Goal: Task Accomplishment & Management: Complete application form

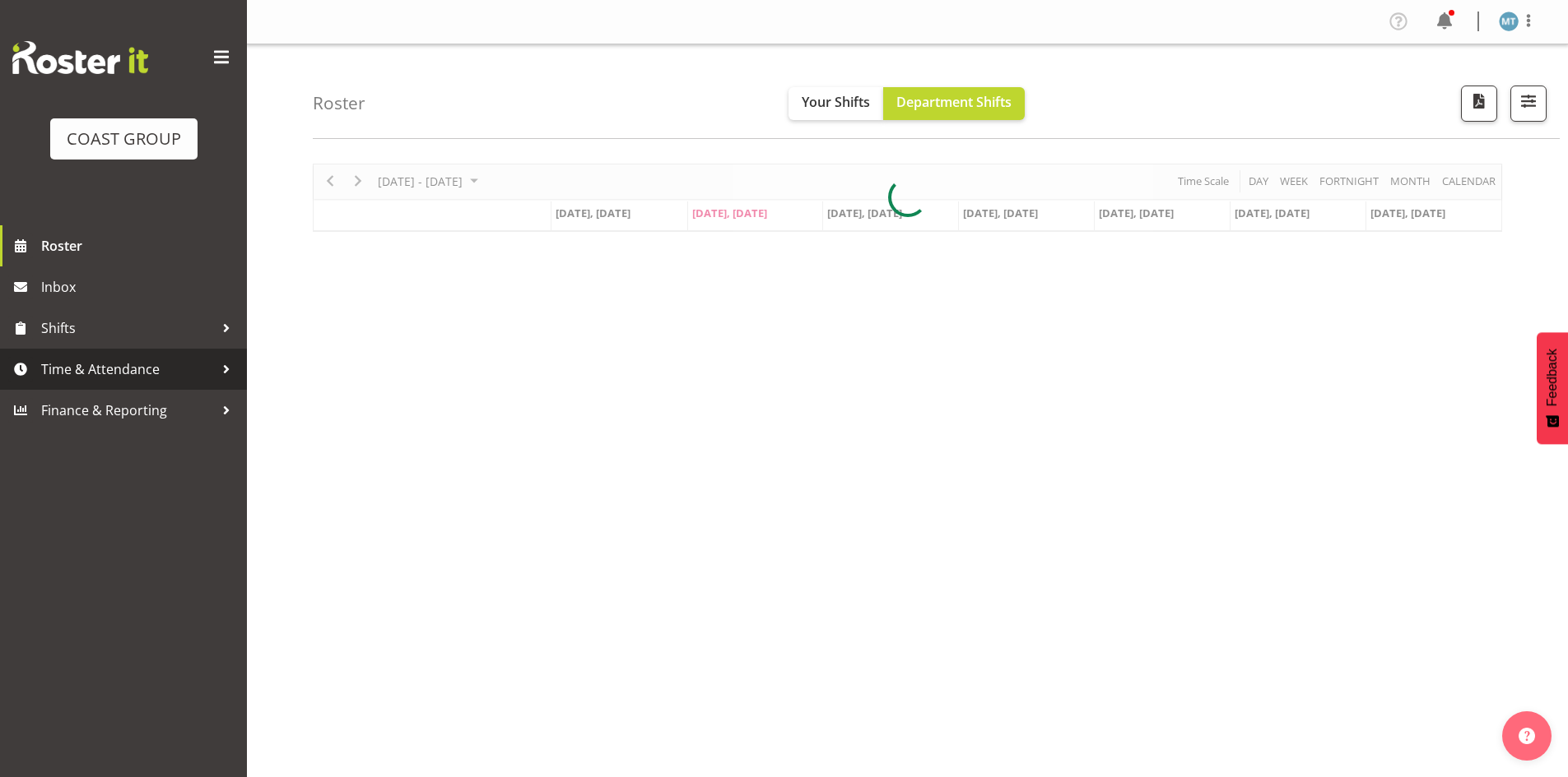
click at [126, 366] on span "Time & Attendance" at bounding box center [127, 369] width 173 height 25
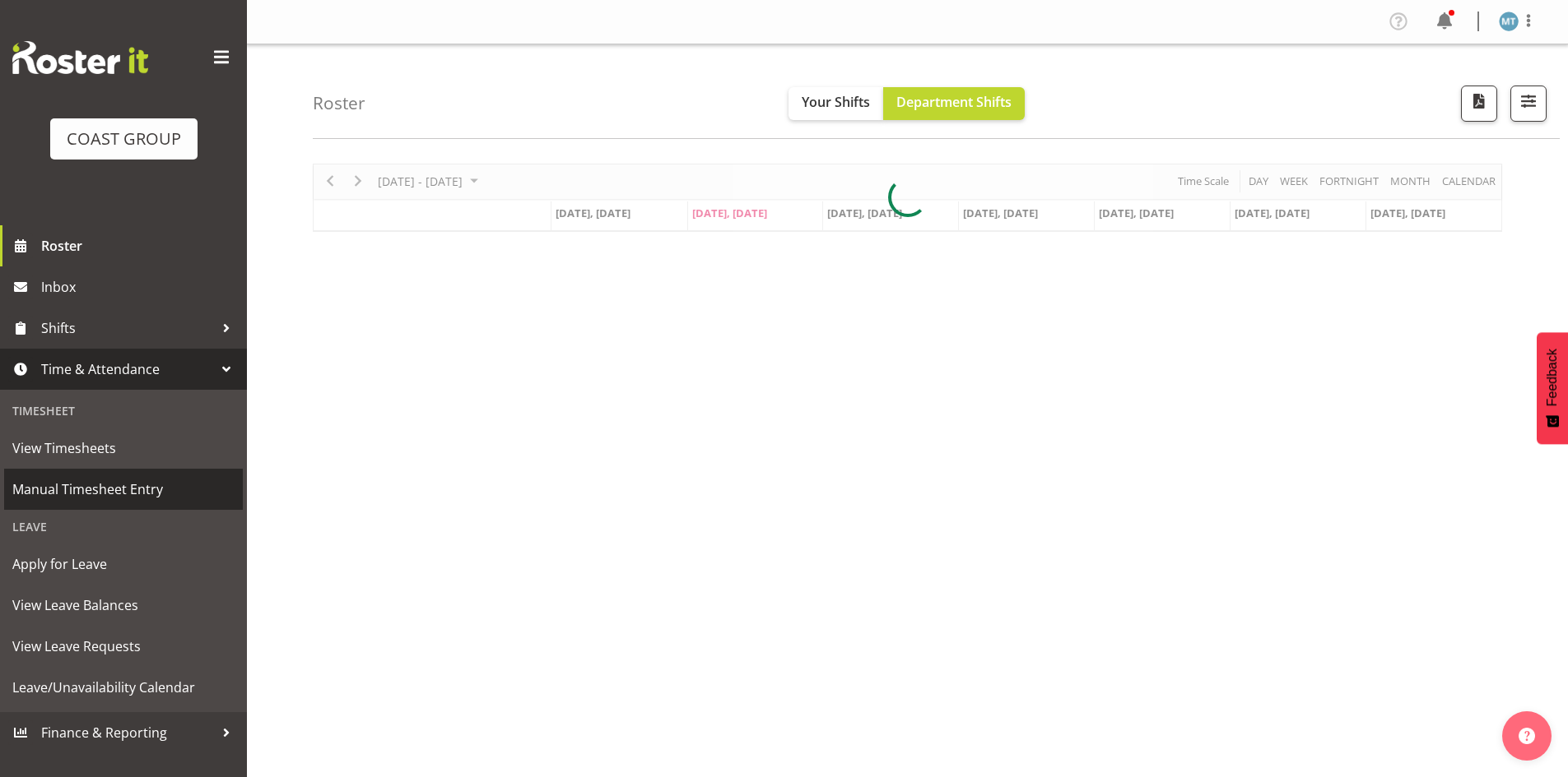
click at [143, 488] on span "Manual Timesheet Entry" at bounding box center [123, 489] width 222 height 25
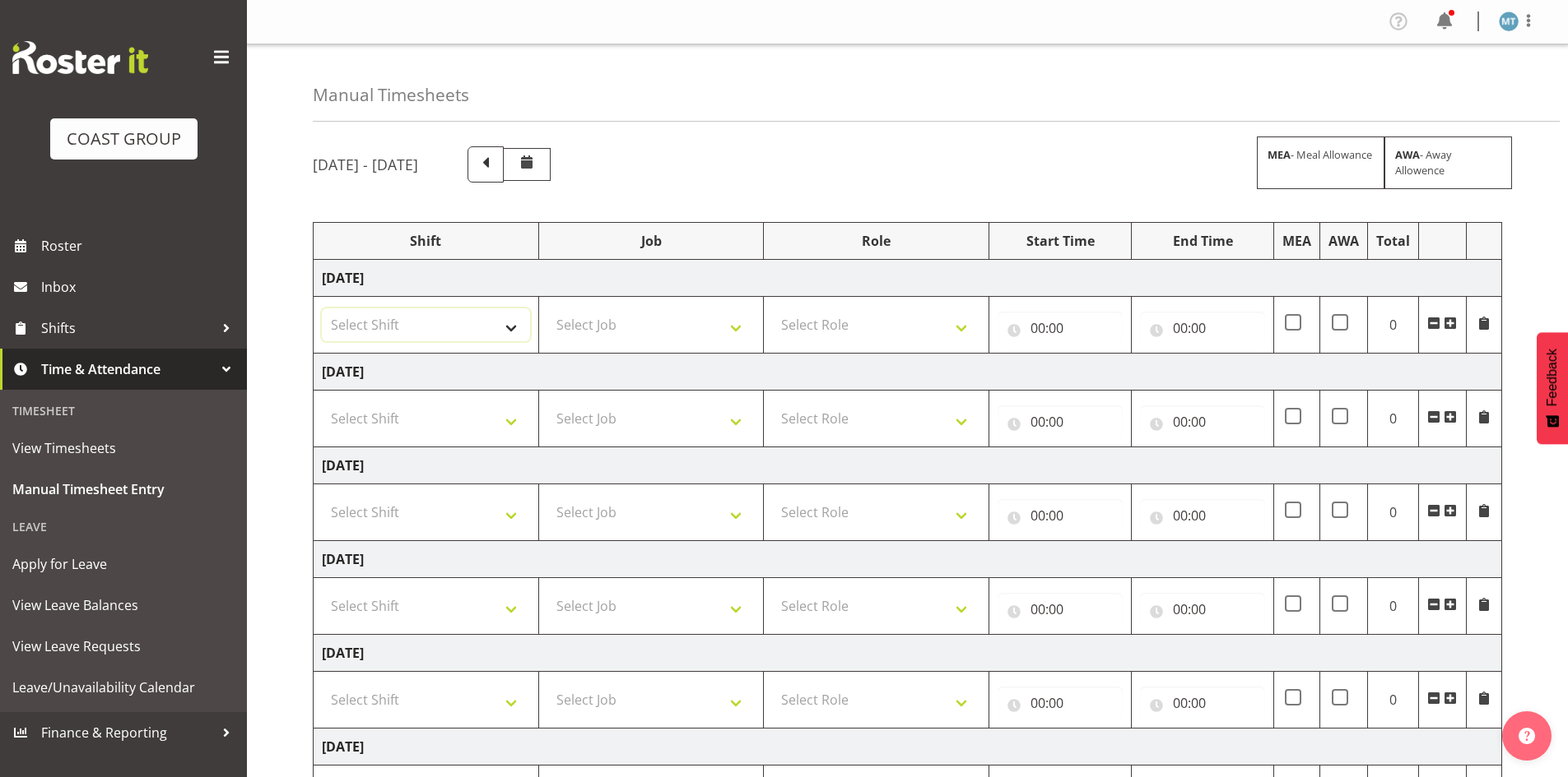
click at [512, 321] on select "Select Shift Assist Carlton EVents Assist Carlton EVents Assist Carlton Events …" at bounding box center [425, 324] width 208 height 33
select select "38155"
click at [322, 308] on select "Select Shift Assist Carlton EVents Assist Carlton EVents Assist Carlton Events …" at bounding box center [425, 324] width 208 height 33
click at [611, 312] on select "Select Job 1 Carlton Events 1 [PERSON_NAME][GEOGRAPHIC_DATA] 1 [PERSON_NAME][GE…" at bounding box center [651, 324] width 208 height 33
select select "69"
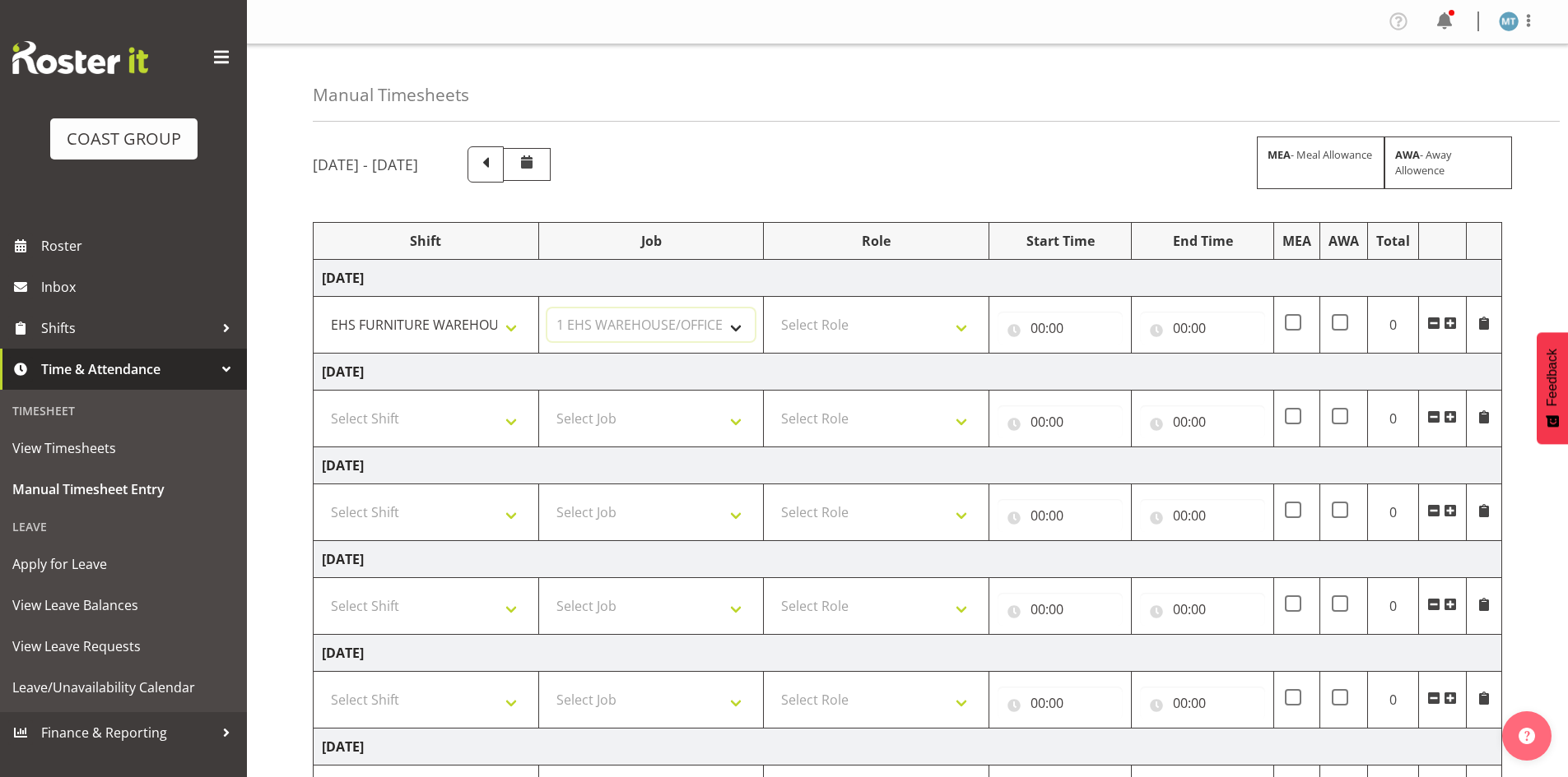
click at [547, 308] on select "Select Job 1 Carlton Events 1 [PERSON_NAME][GEOGRAPHIC_DATA] 1 [PERSON_NAME][GE…" at bounding box center [651, 324] width 208 height 33
click at [825, 334] on select "Select Role EHS AKL FURNITURE" at bounding box center [876, 324] width 208 height 33
select select "189"
click at [772, 308] on select "Select Role EHS AKL FURNITURE" at bounding box center [876, 324] width 208 height 33
click at [439, 430] on select "Select Shift Assist Carlton EVents Assist Carlton EVents Assist Carlton Events …" at bounding box center [425, 418] width 208 height 33
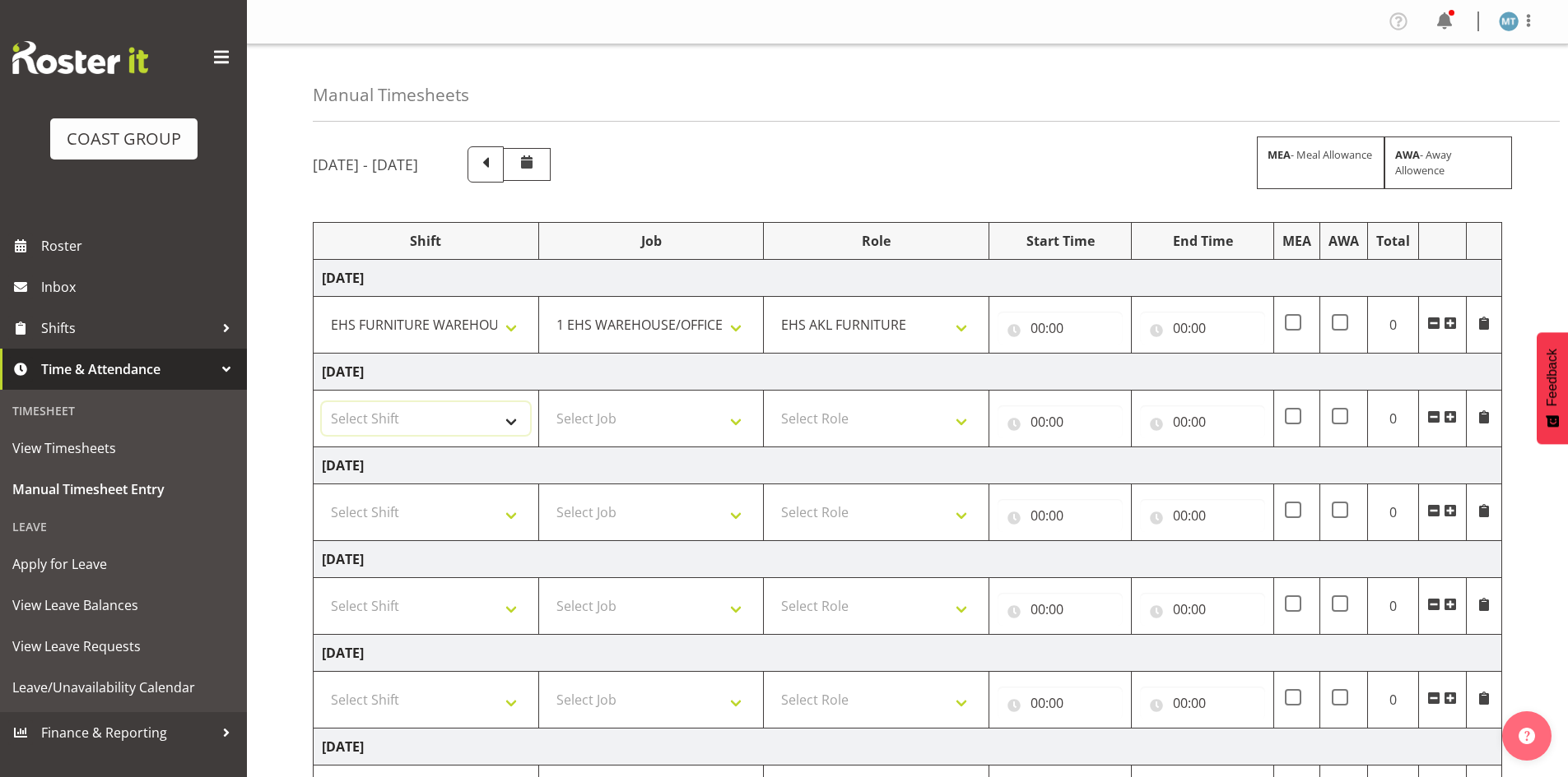
select select "38155"
click at [322, 402] on select "Select Shift Assist Carlton EVents Assist Carlton EVents Assist Carlton Events …" at bounding box center [425, 418] width 208 height 33
click at [567, 412] on select "Select Job 1 Carlton Events 1 [PERSON_NAME][GEOGRAPHIC_DATA] 1 [PERSON_NAME][GE…" at bounding box center [651, 418] width 208 height 33
select select "69"
click at [547, 402] on select "Select Job 1 Carlton Events 1 [PERSON_NAME][GEOGRAPHIC_DATA] 1 [PERSON_NAME][GE…" at bounding box center [651, 418] width 208 height 33
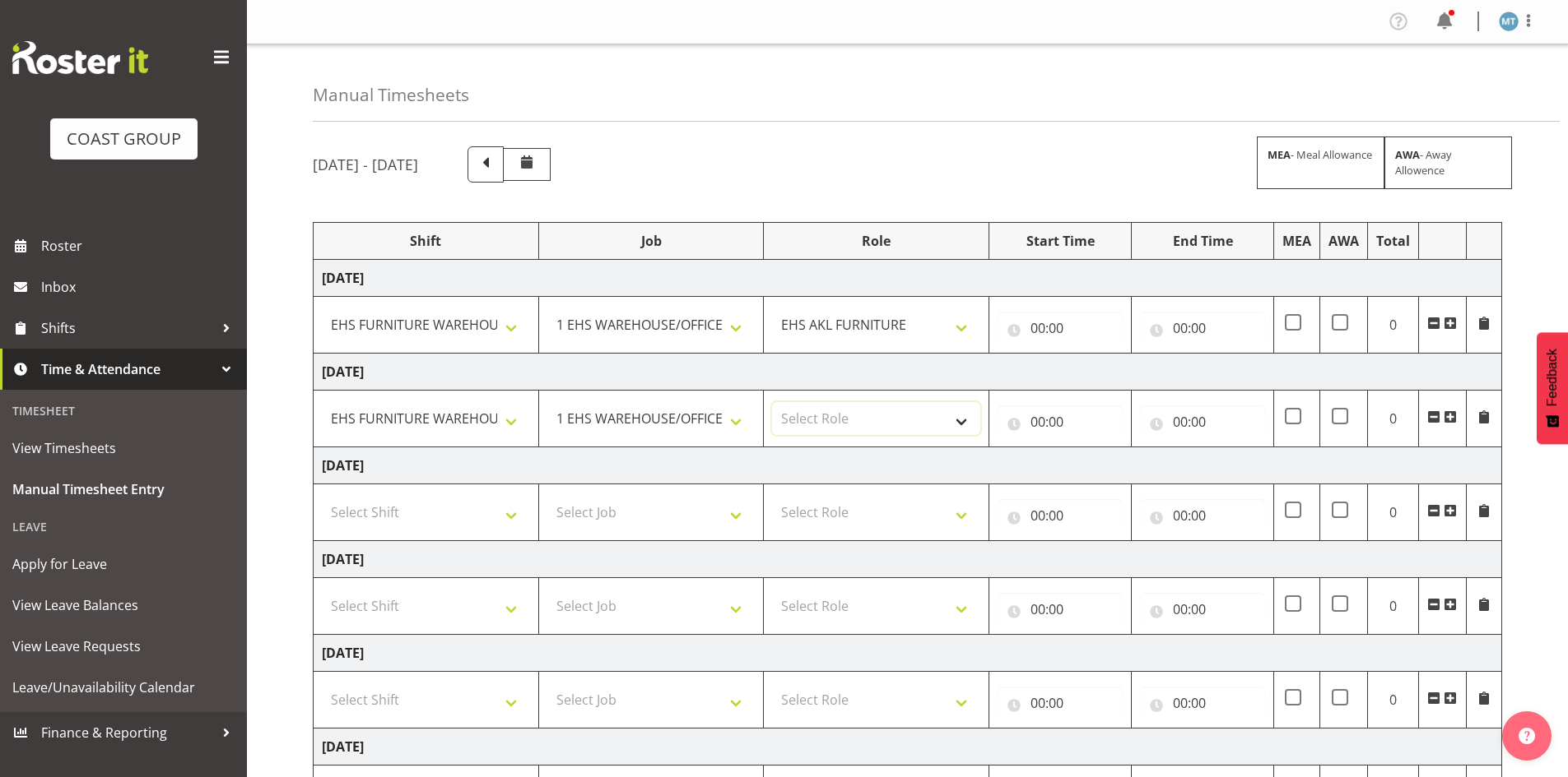
click at [816, 410] on select "Select Role EHS AKL FURNITURE" at bounding box center [876, 418] width 208 height 33
select select "189"
click at [772, 402] on select "Select Role EHS AKL FURNITURE" at bounding box center [876, 418] width 208 height 33
click at [496, 516] on select "Select Shift Assist Carlton EVents Assist Carlton EVents Assist Carlton Events …" at bounding box center [425, 512] width 208 height 33
select select "38155"
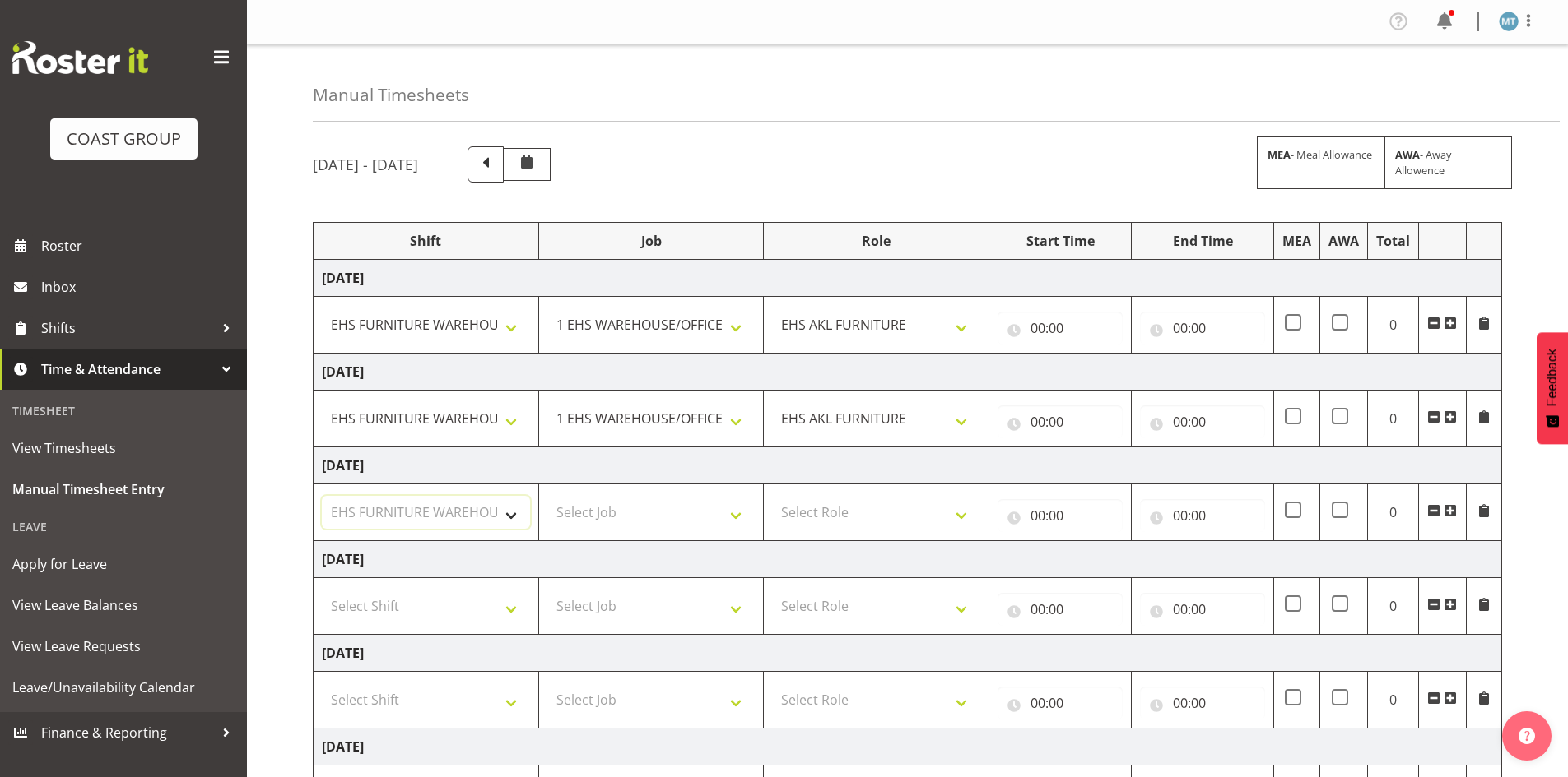
click at [322, 496] on select "Select Shift Assist Carlton EVents Assist Carlton EVents Assist Carlton Events …" at bounding box center [425, 512] width 208 height 33
click at [601, 517] on select "Select Job 1 Carlton Events 1 [PERSON_NAME][GEOGRAPHIC_DATA] 1 [PERSON_NAME][GE…" at bounding box center [651, 512] width 208 height 33
select select "69"
click at [547, 496] on select "Select Job 1 Carlton Events 1 [PERSON_NAME][GEOGRAPHIC_DATA] 1 [PERSON_NAME][GE…" at bounding box center [651, 512] width 208 height 33
click at [814, 502] on select "Select Role EHS AKL FURNITURE" at bounding box center [876, 512] width 208 height 33
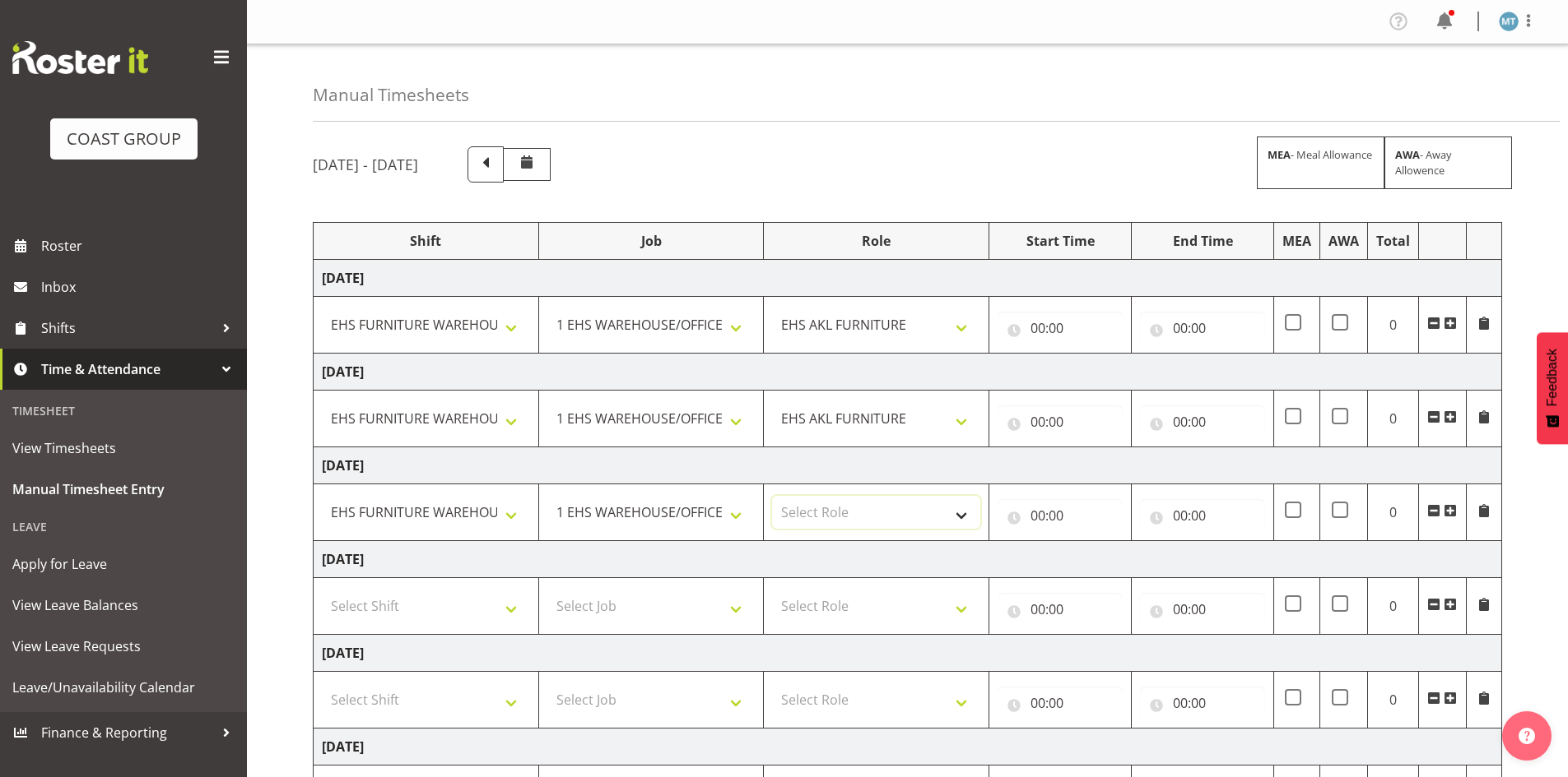
select select "189"
click at [772, 496] on select "Select Role EHS AKL FURNITURE" at bounding box center [876, 512] width 208 height 33
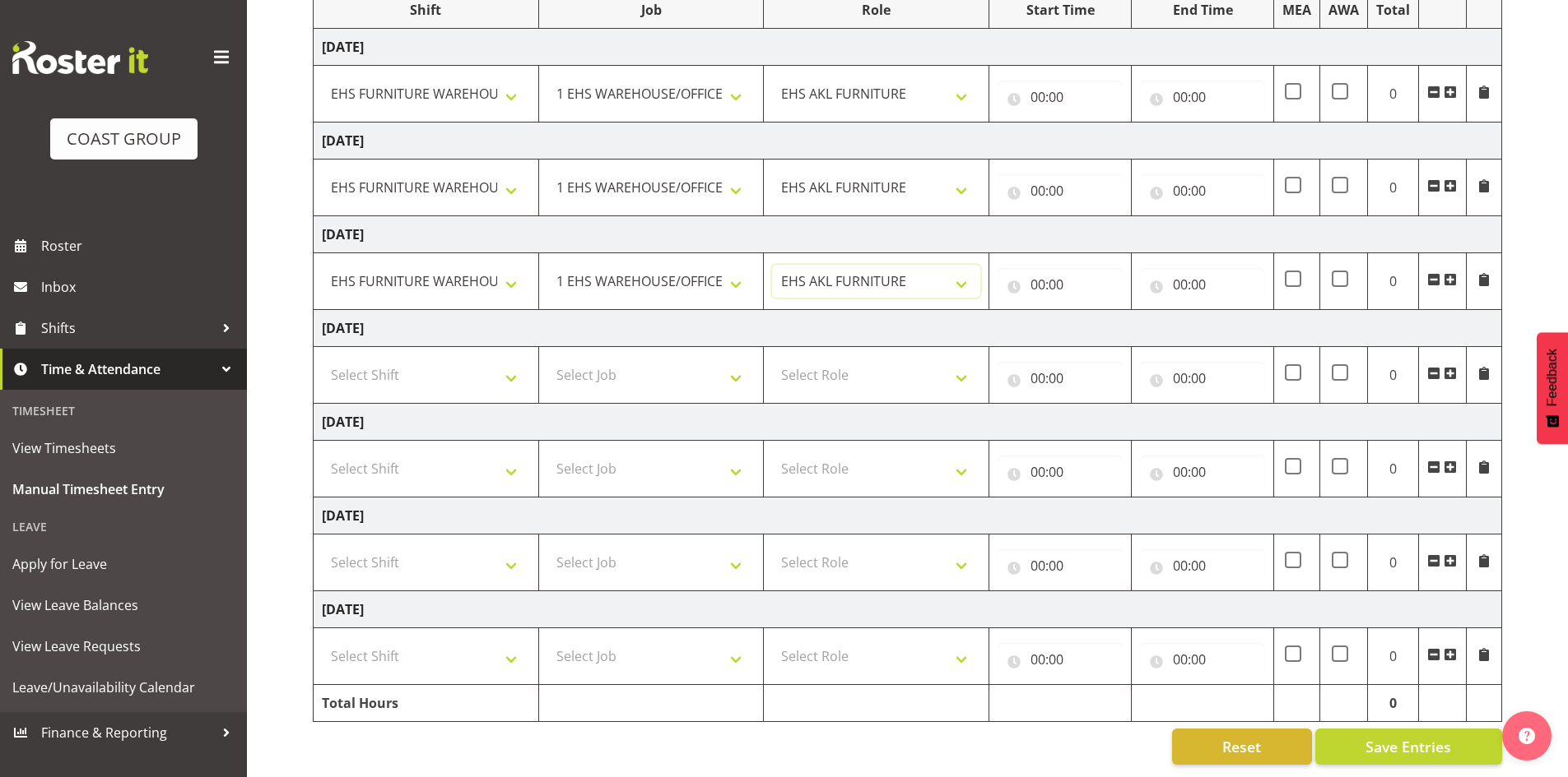
scroll to position [244, 0]
click at [440, 546] on select "Select Shift Assist Carlton EVents Assist Carlton EVents Assist Carlton Events …" at bounding box center [425, 562] width 208 height 33
select select "38155"
click at [322, 546] on select "Select Shift Assist Carlton EVents Assist Carlton EVents Assist Carlton Events …" at bounding box center [425, 562] width 208 height 33
click at [612, 560] on select "Select Job 1 Carlton Events 1 [PERSON_NAME][GEOGRAPHIC_DATA] 1 [PERSON_NAME][GE…" at bounding box center [651, 562] width 208 height 33
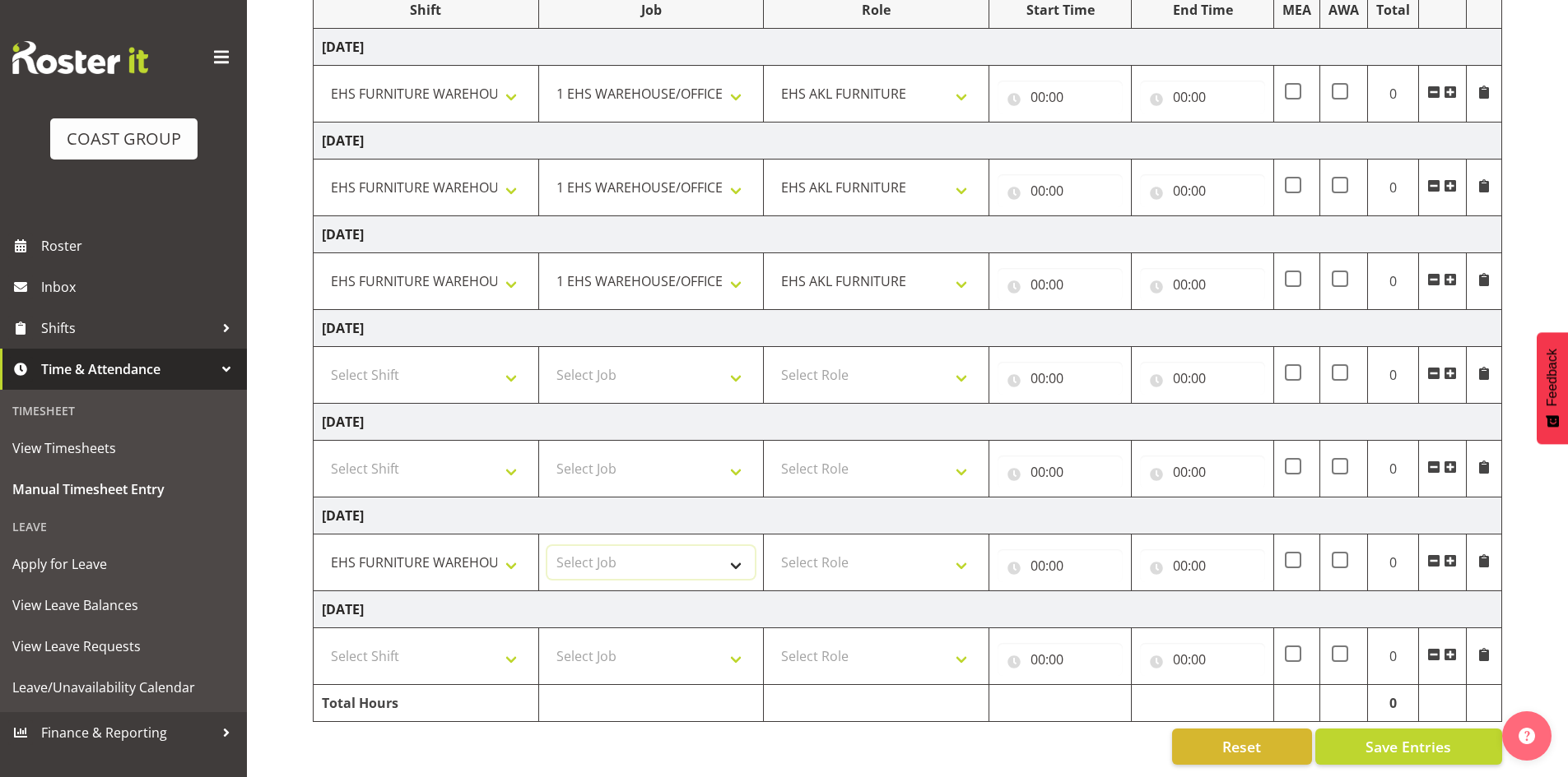
select select "69"
click at [547, 546] on select "Select Job 1 Carlton Events 1 [PERSON_NAME][GEOGRAPHIC_DATA] 1 [PERSON_NAME][GE…" at bounding box center [651, 562] width 208 height 33
click at [798, 555] on select "Select Role EHS AKL FURNITURE" at bounding box center [876, 562] width 208 height 33
select select "189"
click at [772, 546] on select "Select Role EHS AKL FURNITURE" at bounding box center [876, 562] width 208 height 33
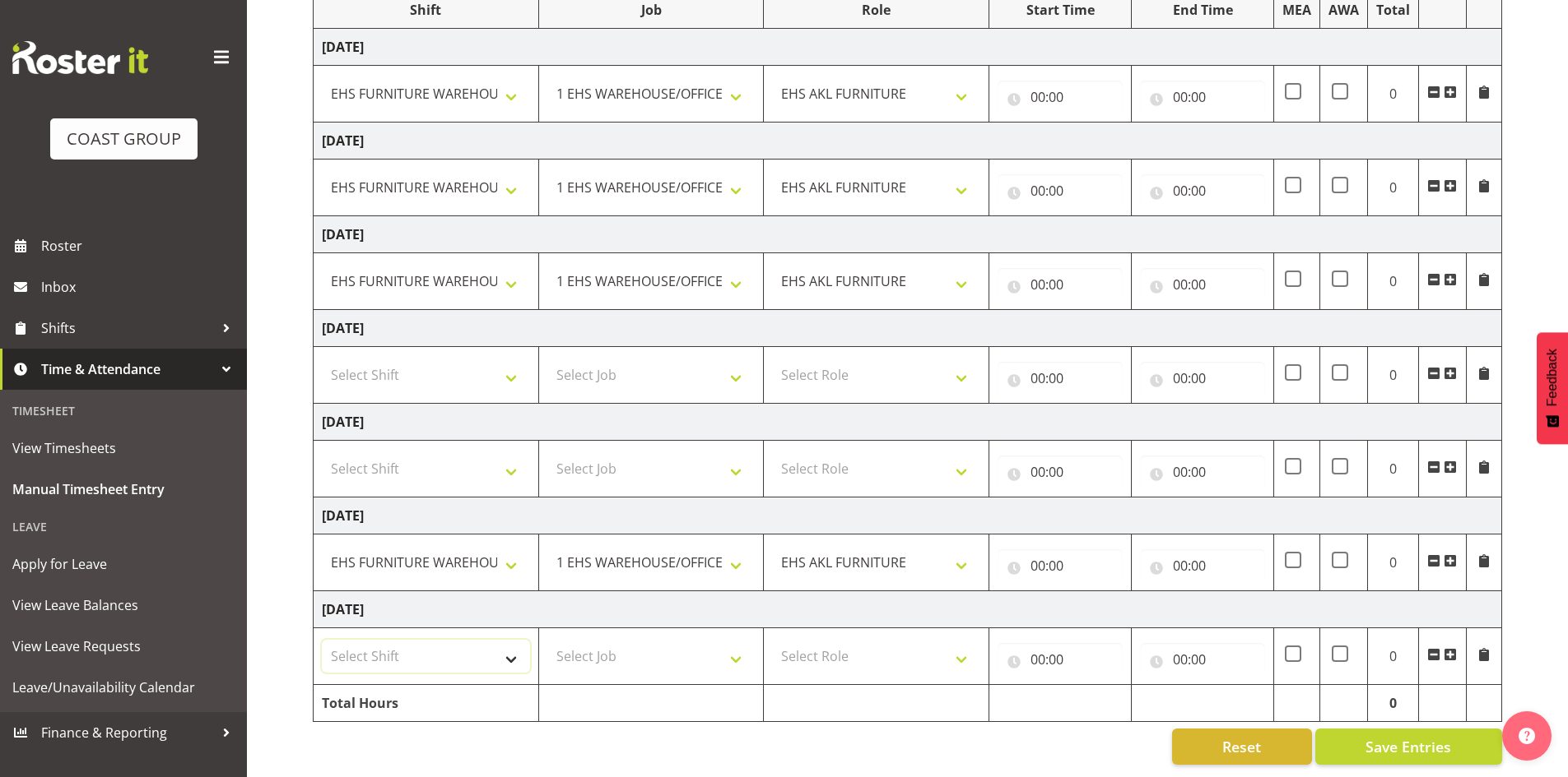
click at [439, 652] on select "Select Shift Assist Carlton EVents Assist Carlton EVents Assist Carlton Events …" at bounding box center [425, 656] width 208 height 33
select select "38155"
click at [322, 640] on select "Select Shift Assist Carlton EVents Assist Carlton EVents Assist Carlton Events …" at bounding box center [425, 656] width 208 height 33
click at [592, 655] on select "Select Job 1 Carlton Events 1 [PERSON_NAME][GEOGRAPHIC_DATA] 1 [PERSON_NAME][GE…" at bounding box center [651, 656] width 208 height 33
select select "69"
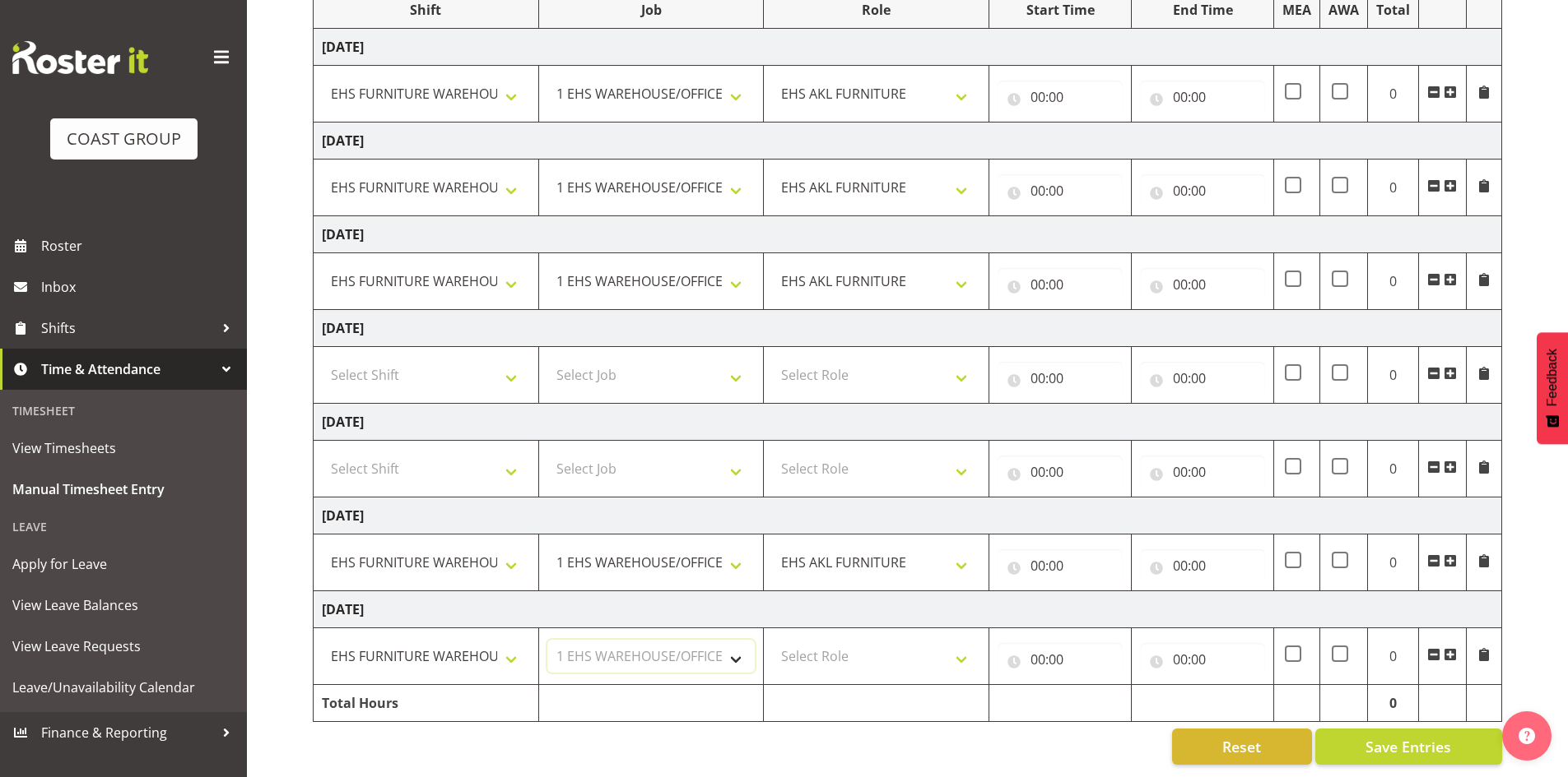
click at [547, 640] on select "Select Job 1 Carlton Events 1 [PERSON_NAME][GEOGRAPHIC_DATA] 1 [PERSON_NAME][GE…" at bounding box center [651, 656] width 208 height 33
click at [781, 640] on select "Select Role EHS AKL FURNITURE" at bounding box center [876, 656] width 208 height 33
select select "189"
click at [772, 640] on select "Select Role EHS AKL FURNITURE" at bounding box center [876, 656] width 208 height 33
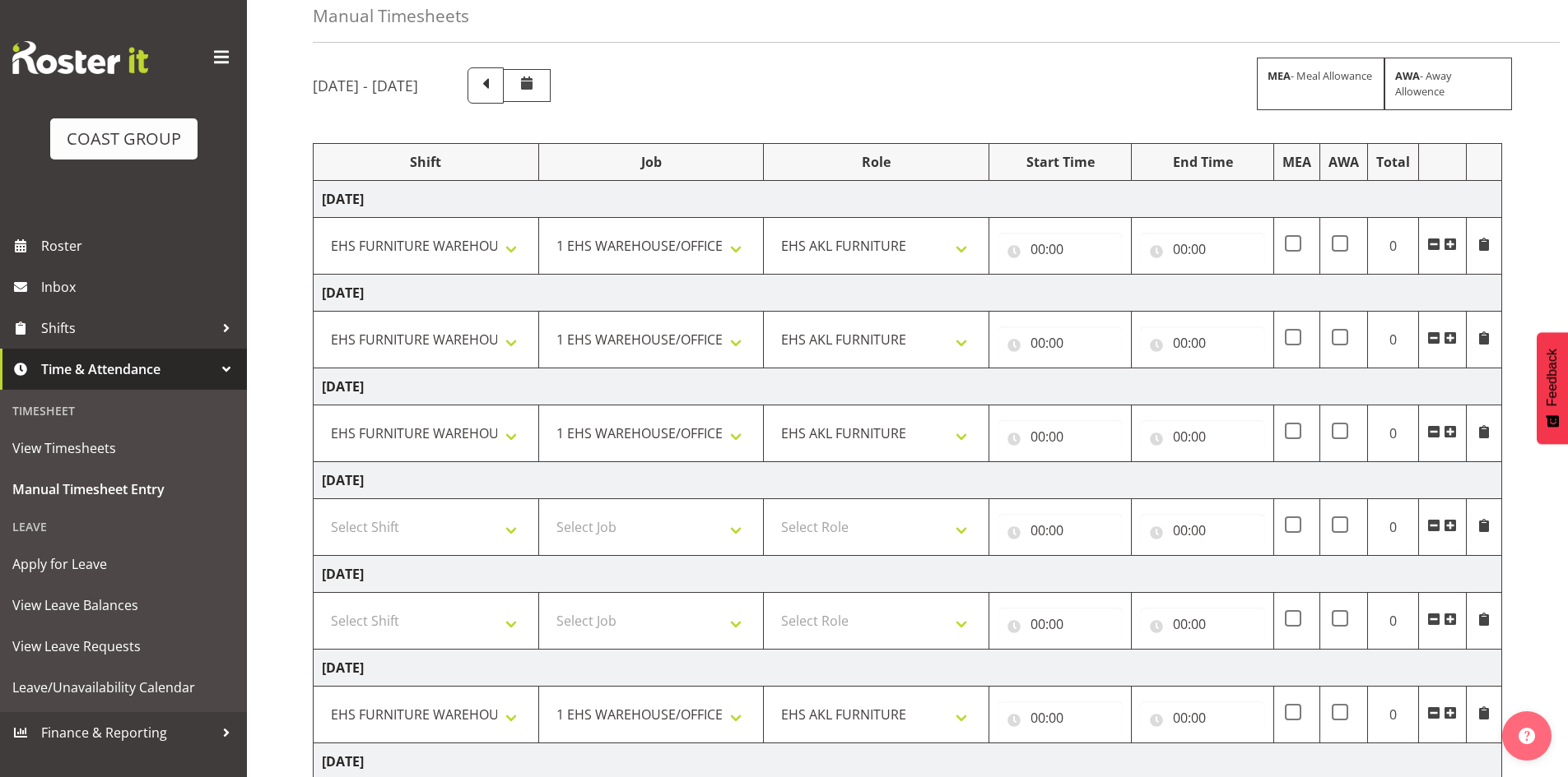
scroll to position [0, 0]
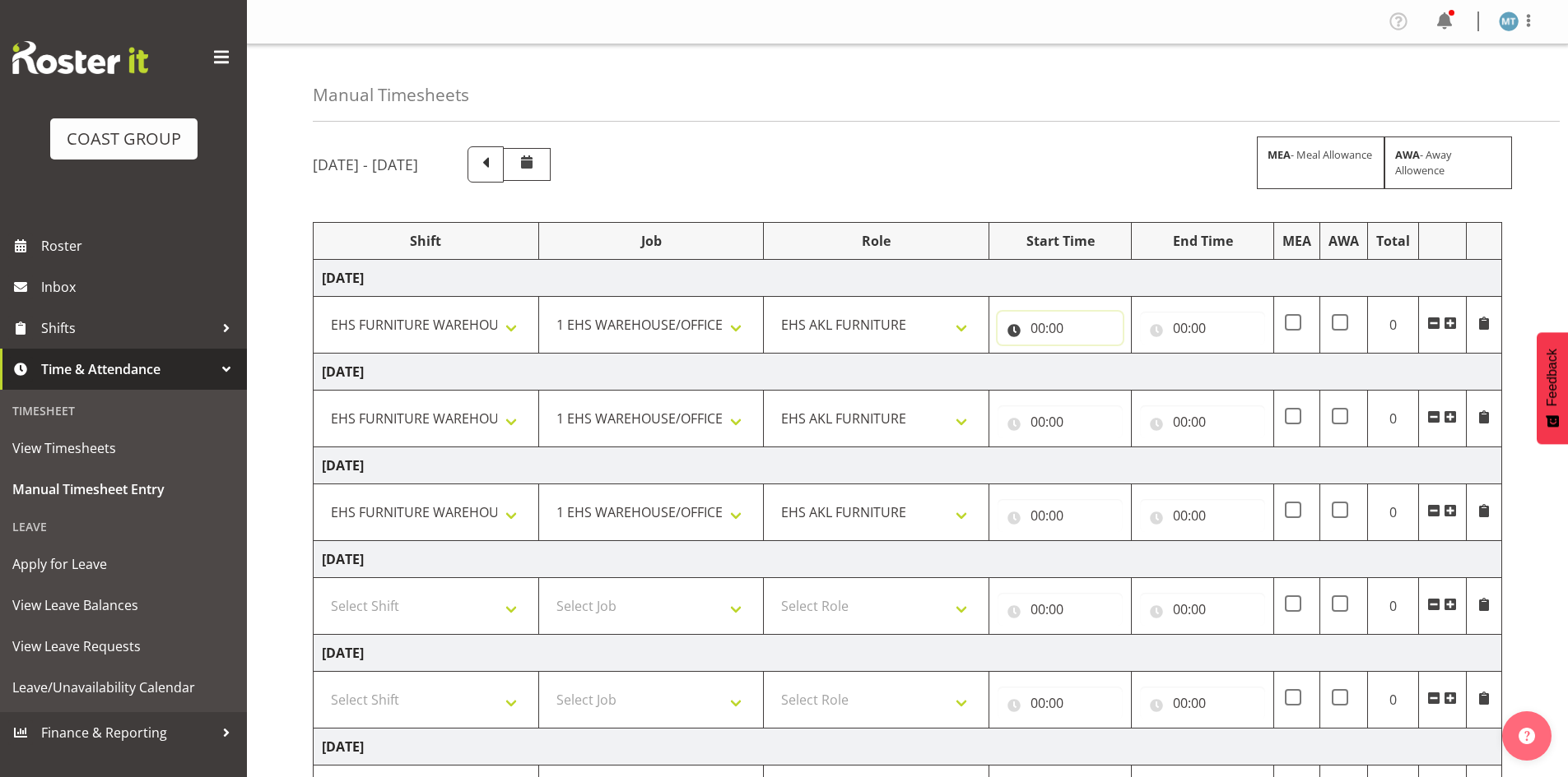
click at [1029, 332] on input "00:00" at bounding box center [1059, 328] width 125 height 33
click at [1104, 369] on select "00 01 02 03 04 05 06 07 08 09 10 11 12 13 14 15 16 17 18 19 20 21 22 23" at bounding box center [1110, 370] width 37 height 33
select select "7"
click at [1091, 354] on select "00 01 02 03 04 05 06 07 08 09 10 11 12 13 14 15 16 17 18 19 20 21 22 23" at bounding box center [1110, 370] width 37 height 33
type input "07:00"
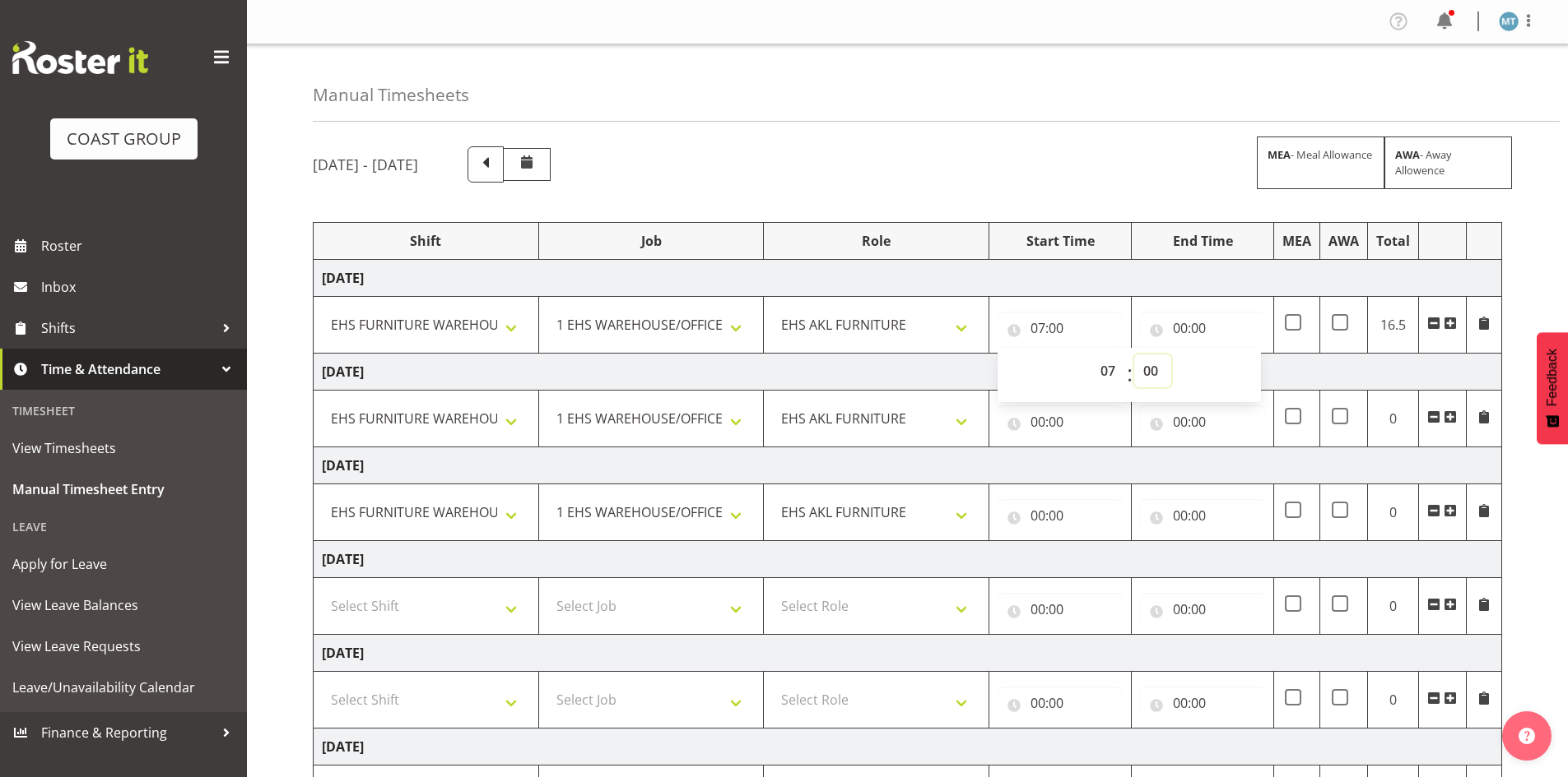
click at [1149, 357] on select "00 01 02 03 04 05 06 07 08 09 10 11 12 13 14 15 16 17 18 19 20 21 22 23 24 25 2…" at bounding box center [1152, 370] width 37 height 33
select select "30"
click at [1134, 354] on select "00 01 02 03 04 05 06 07 08 09 10 11 12 13 14 15 16 17 18 19 20 21 22 23 24 25 2…" at bounding box center [1152, 370] width 37 height 33
type input "07:30"
click at [1183, 322] on input "00:00" at bounding box center [1202, 328] width 125 height 33
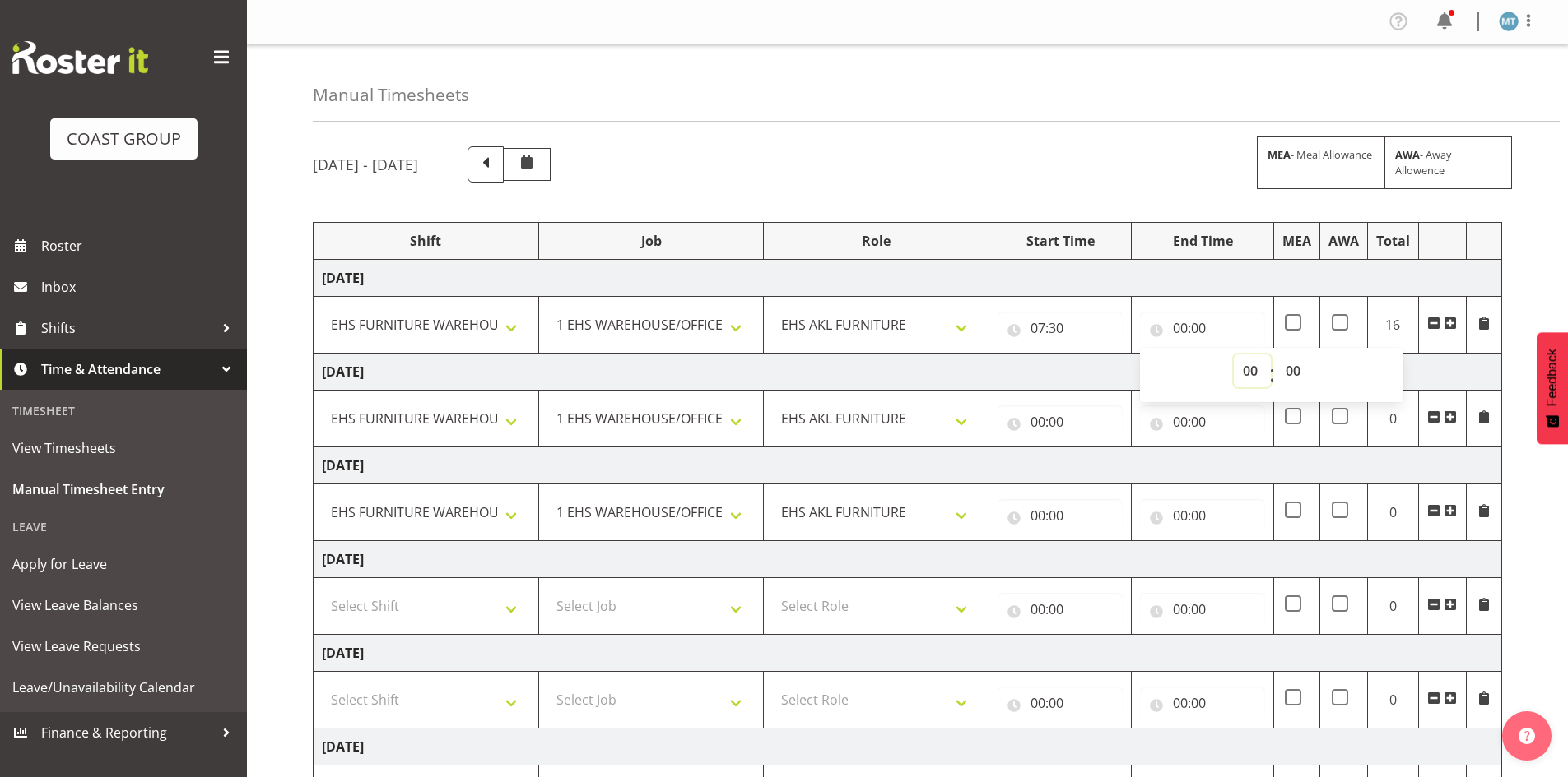
click at [1245, 372] on select "00 01 02 03 04 05 06 07 08 09 10 11 12 13 14 15 16 17 18 19 20 21 22 23" at bounding box center [1252, 370] width 37 height 33
select select "17"
click at [1234, 354] on select "00 01 02 03 04 05 06 07 08 09 10 11 12 13 14 15 16 17 18 19 20 21 22 23" at bounding box center [1252, 370] width 37 height 33
type input "17:00"
click at [1252, 364] on select "00 01 02 03 04 05 06 07 08 09 10 11 12 13 14 15 16 17 18 19 20 21 22 23" at bounding box center [1252, 370] width 37 height 33
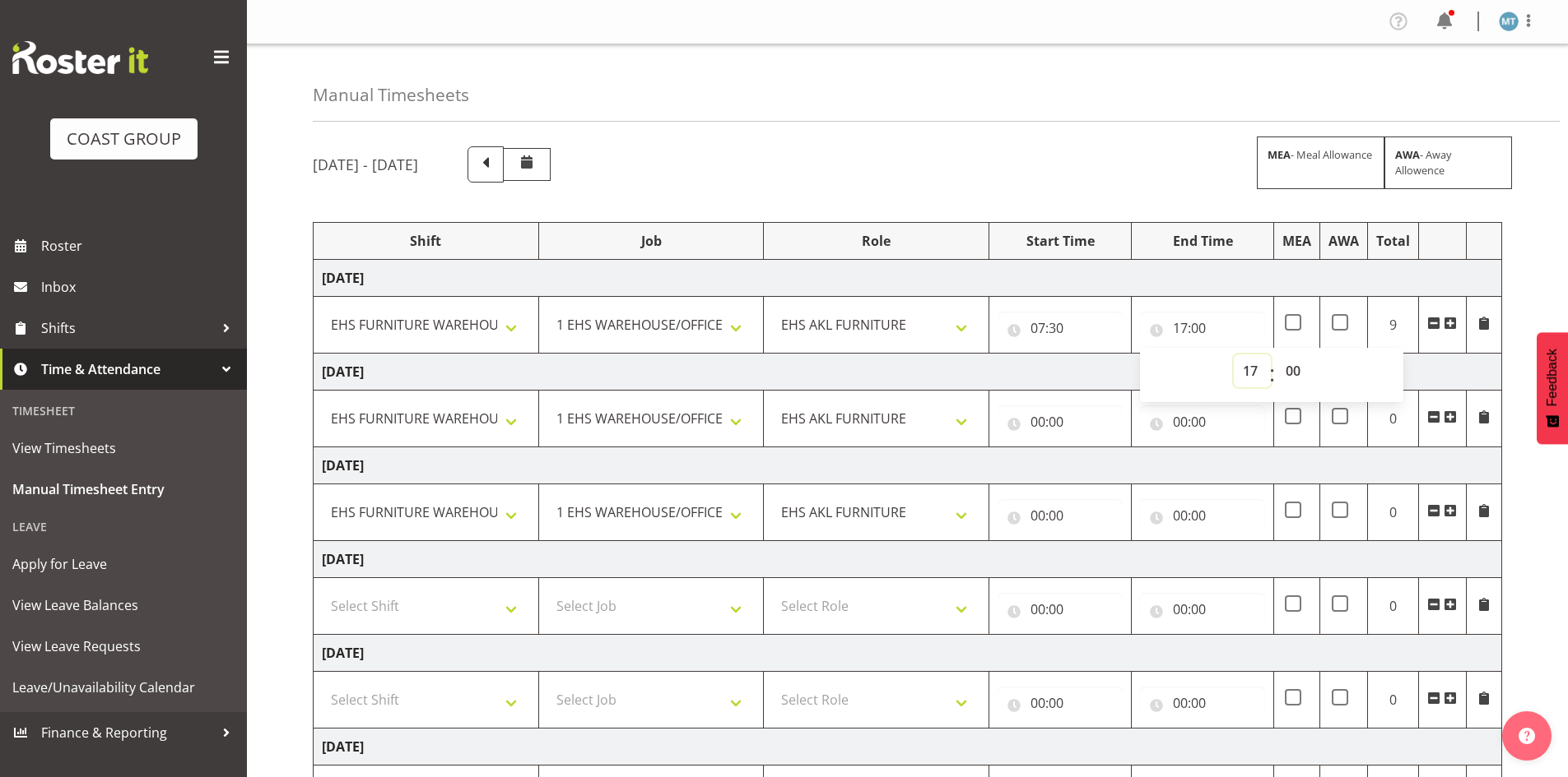
select select "16"
click at [1234, 354] on select "00 01 02 03 04 05 06 07 08 09 10 11 12 13 14 15 16 17 18 19 20 21 22 23" at bounding box center [1252, 370] width 37 height 33
type input "16:00"
click at [1046, 414] on input "00:00" at bounding box center [1059, 422] width 125 height 33
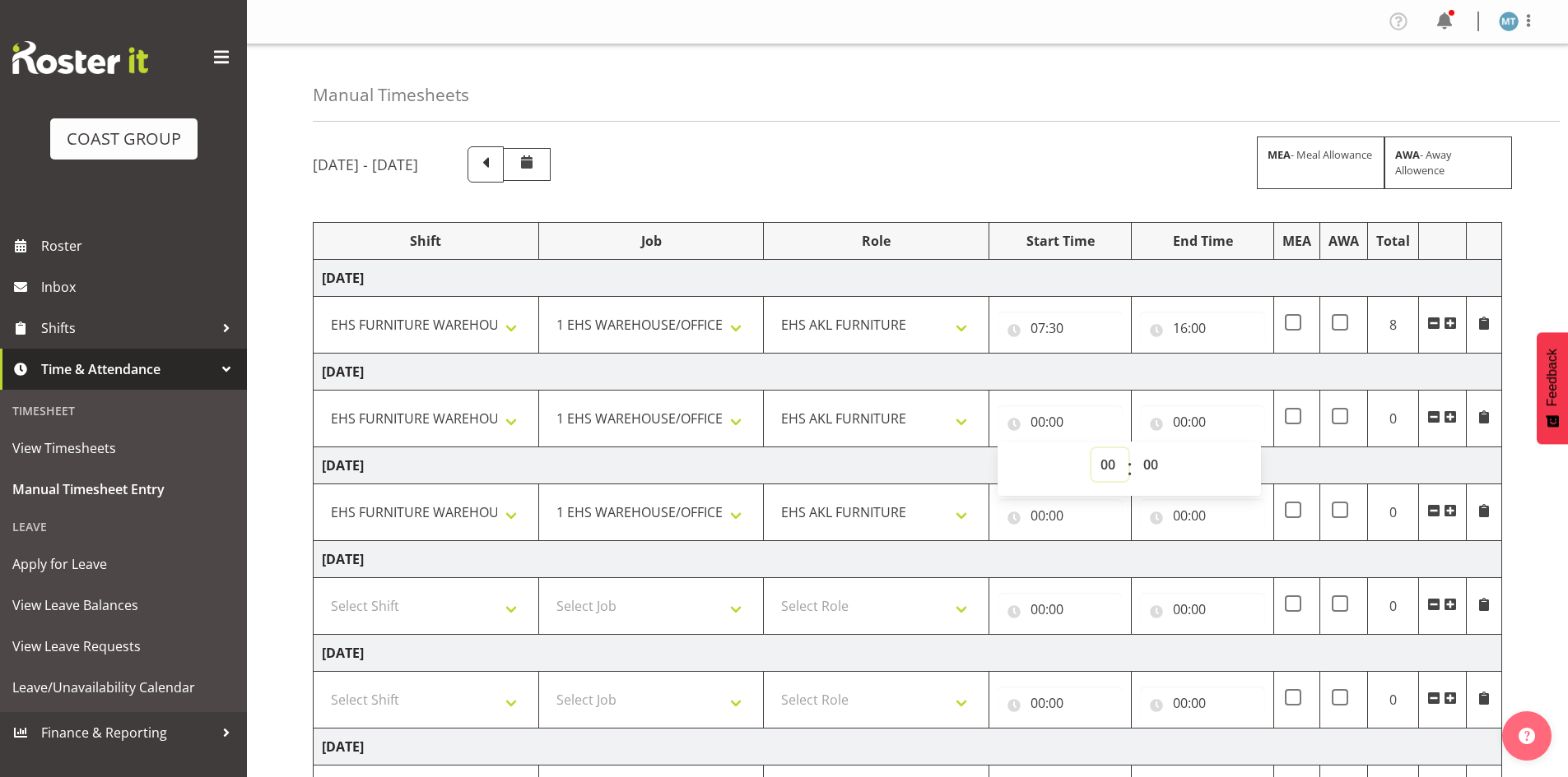
click at [1106, 465] on select "00 01 02 03 04 05 06 07 08 09 10 11 12 13 14 15 16 17 18 19 20 21 22 23" at bounding box center [1110, 464] width 37 height 33
select select "7"
click at [1091, 448] on select "00 01 02 03 04 05 06 07 08 09 10 11 12 13 14 15 16 17 18 19 20 21 22 23" at bounding box center [1110, 464] width 37 height 33
type input "07:00"
click at [1140, 463] on select "00 01 02 03 04 05 06 07 08 09 10 11 12 13 14 15 16 17 18 19 20 21 22 23 24 25 2…" at bounding box center [1152, 464] width 37 height 33
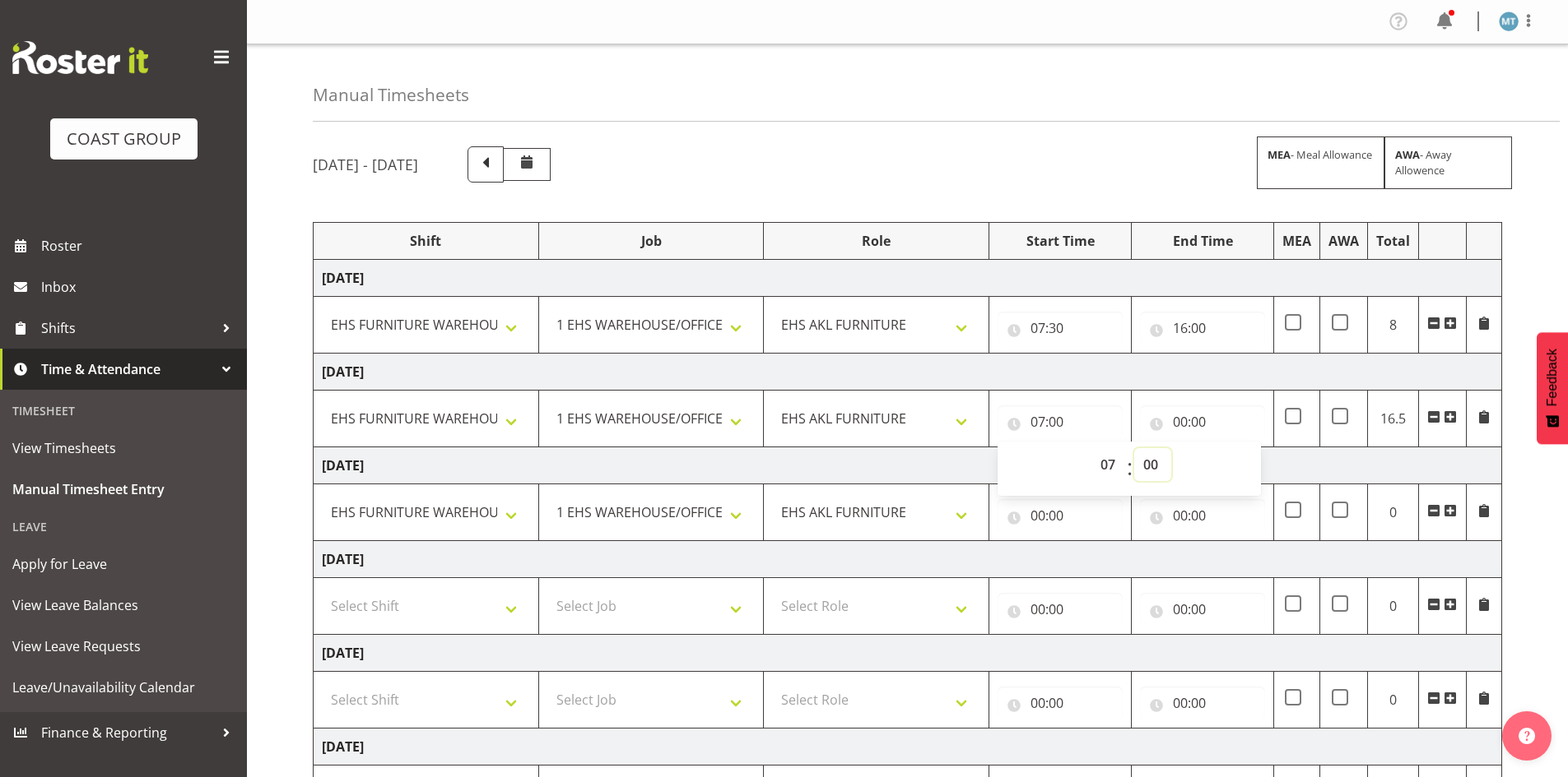
select select "30"
click at [1134, 448] on select "00 01 02 03 04 05 06 07 08 09 10 11 12 13 14 15 16 17 18 19 20 21 22 23 24 25 2…" at bounding box center [1152, 464] width 37 height 33
type input "07:30"
click at [1180, 416] on input "00:00" at bounding box center [1202, 422] width 125 height 33
click at [1252, 460] on select "00 01 02 03 04 05 06 07 08 09 10 11 12 13 14 15 16 17 18 19 20 21 22 23" at bounding box center [1252, 464] width 37 height 33
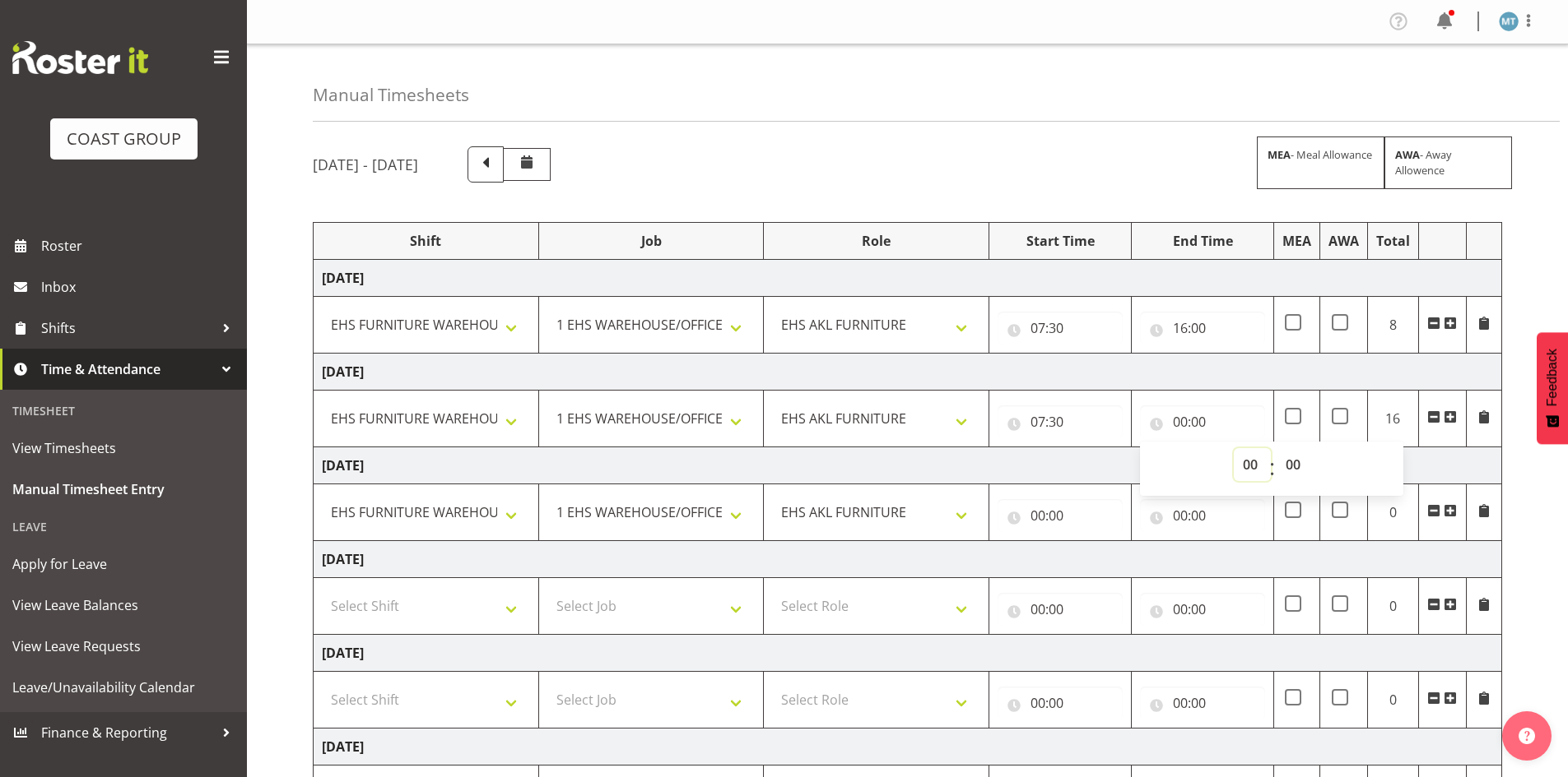
select select "16"
click at [1234, 448] on select "00 01 02 03 04 05 06 07 08 09 10 11 12 13 14 15 16 17 18 19 20 21 22 23" at bounding box center [1252, 464] width 37 height 33
type input "16:00"
click at [1094, 470] on td "[DATE]" at bounding box center [908, 466] width 1189 height 37
click at [1040, 514] on input "00:00" at bounding box center [1059, 516] width 125 height 33
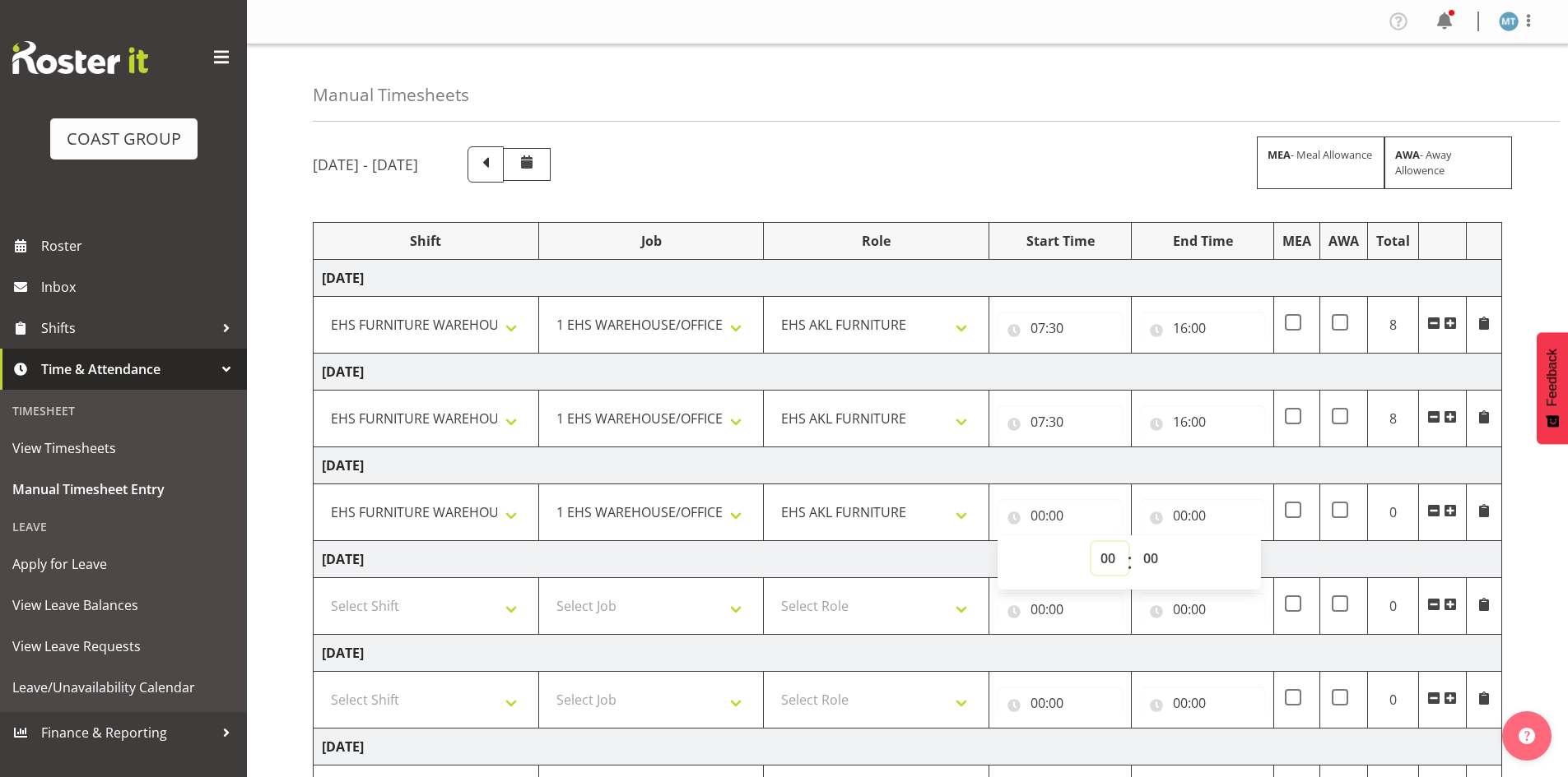
click at [1099, 556] on select "00 01 02 03 04 05 06 07 08 09 10 11 12 13 14 15 16 17 18 19 20 21 22 23" at bounding box center [1110, 558] width 37 height 33
select select "7"
click at [1091, 542] on select "00 01 02 03 04 05 06 07 08 09 10 11 12 13 14 15 16 17 18 19 20 21 22 23" at bounding box center [1110, 558] width 37 height 33
type input "07:00"
click at [1154, 553] on select "00 01 02 03 04 05 06 07 08 09 10 11 12 13 14 15 16 17 18 19 20 21 22 23 24 25 2…" at bounding box center [1152, 558] width 37 height 33
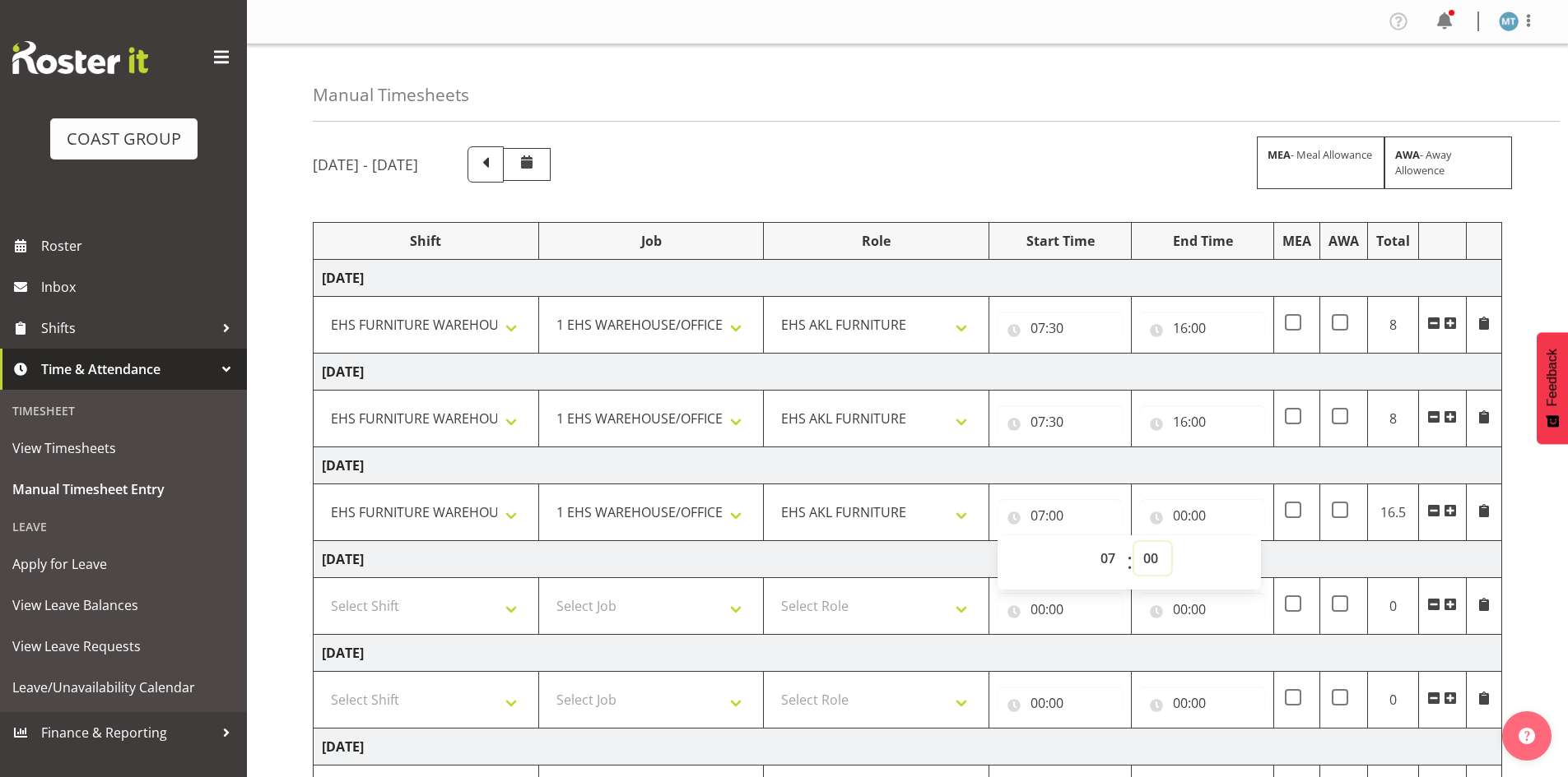
select select "30"
click at [1134, 542] on select "00 01 02 03 04 05 06 07 08 09 10 11 12 13 14 15 16 17 18 19 20 21 22 23 24 25 2…" at bounding box center [1152, 558] width 37 height 33
type input "07:30"
click at [1182, 517] on input "00:00" at bounding box center [1202, 516] width 125 height 33
click at [1243, 557] on select "00 01 02 03 04 05 06 07 08 09 10 11 12 13 14 15 16 17 18 19 20 21 22 23" at bounding box center [1252, 558] width 37 height 33
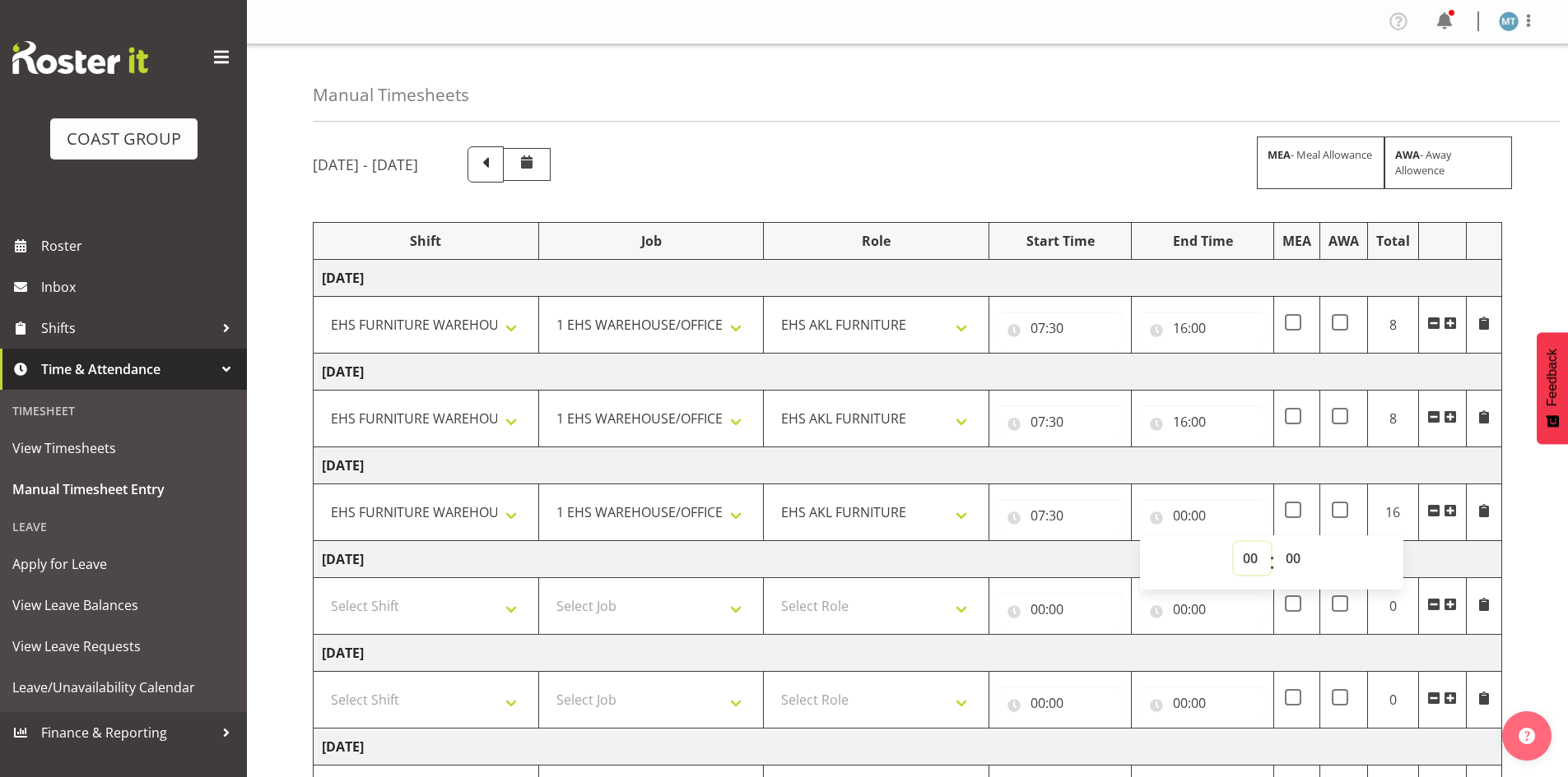
select select "16"
click at [1234, 542] on select "00 01 02 03 04 05 06 07 08 09 10 11 12 13 14 15 16 17 18 19 20 21 22 23" at bounding box center [1252, 558] width 37 height 33
type input "16:00"
click at [1096, 555] on td "[DATE]" at bounding box center [908, 560] width 1189 height 37
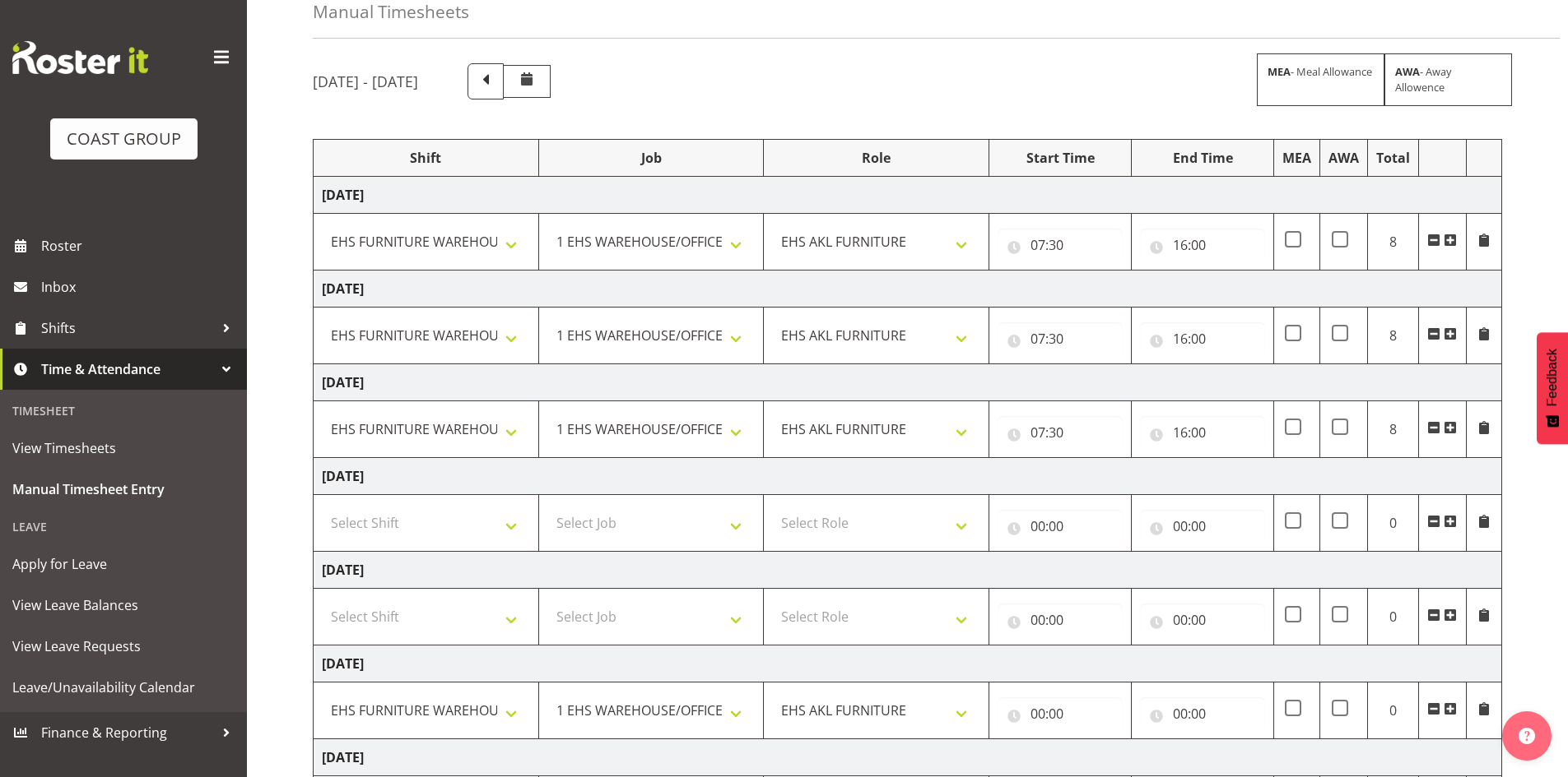
scroll to position [165, 0]
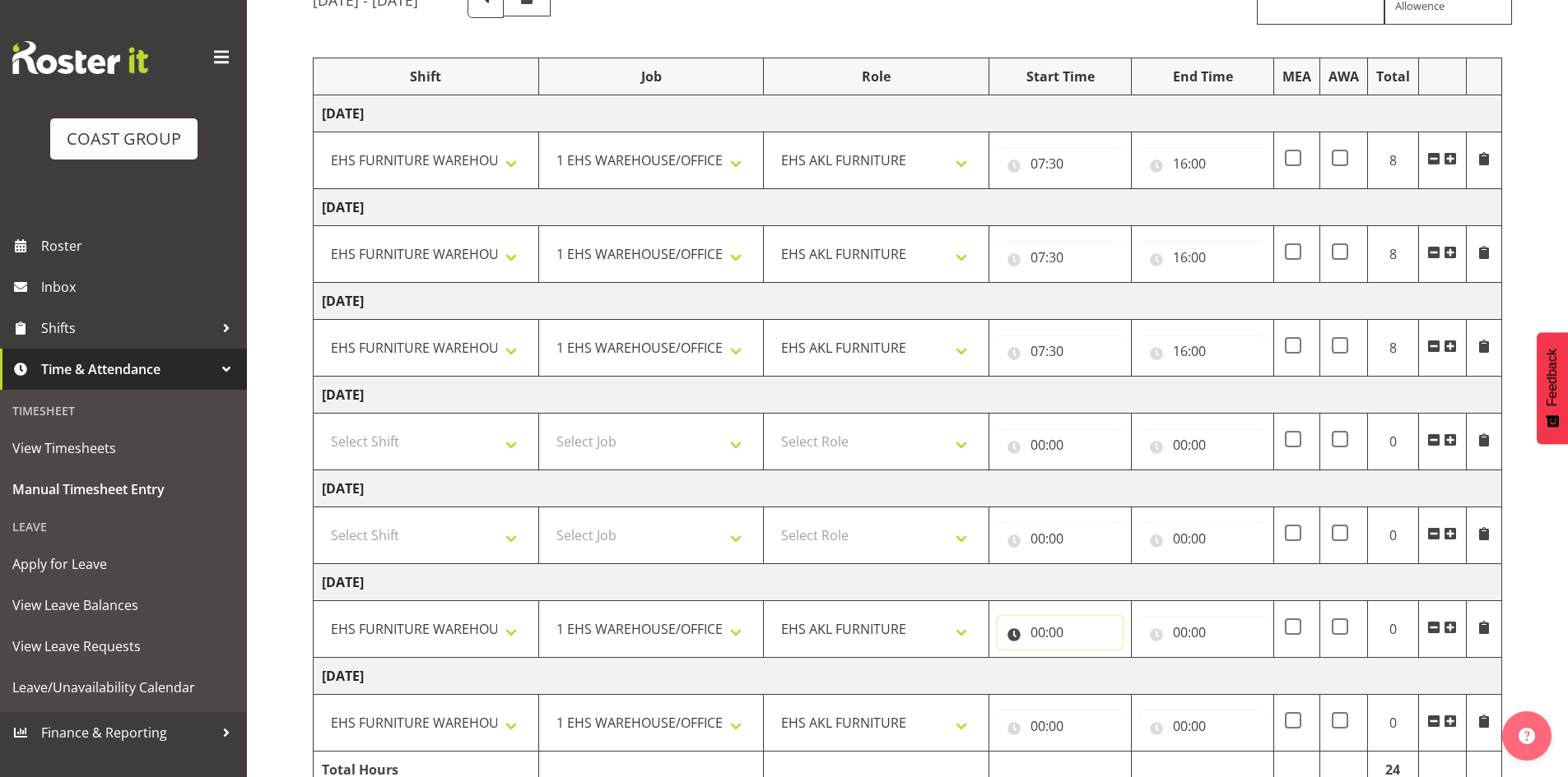
click at [1044, 629] on input "00:00" at bounding box center [1059, 632] width 125 height 33
click at [1103, 671] on select "00 01 02 03 04 05 06 07 08 09 10 11 12 13 14 15 16 17 18 19 20 21 22 23" at bounding box center [1110, 675] width 37 height 33
select select "7"
click at [1091, 659] on select "00 01 02 03 04 05 06 07 08 09 10 11 12 13 14 15 16 17 18 19 20 21 22 23" at bounding box center [1110, 675] width 37 height 33
type input "07:00"
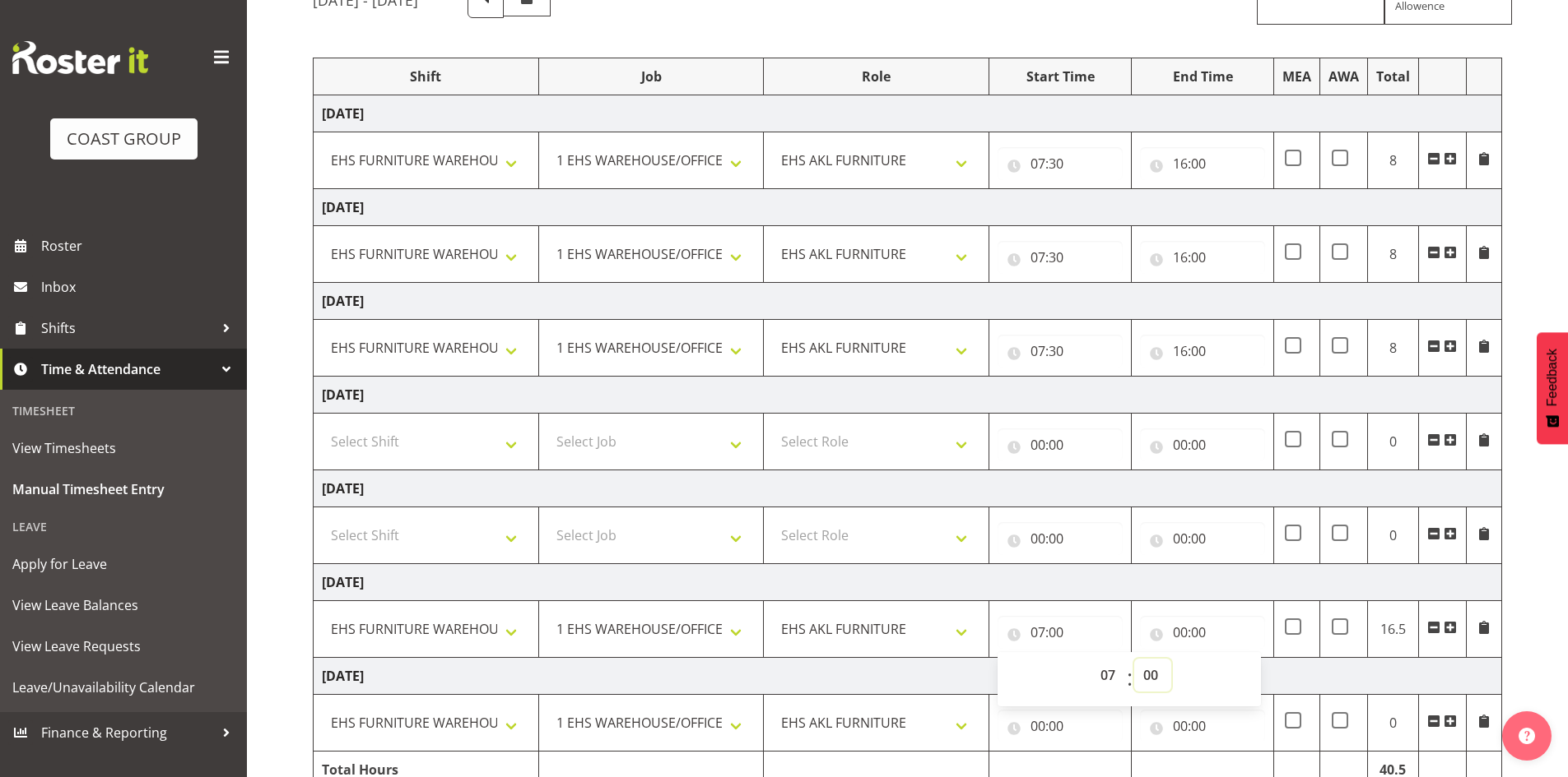
click at [1159, 672] on select "00 01 02 03 04 05 06 07 08 09 10 11 12 13 14 15 16 17 18 19 20 21 22 23 24 25 2…" at bounding box center [1152, 675] width 37 height 33
select select "30"
click at [1134, 659] on select "00 01 02 03 04 05 06 07 08 09 10 11 12 13 14 15 16 17 18 19 20 21 22 23 24 25 2…" at bounding box center [1152, 675] width 37 height 33
type input "07:30"
click at [1178, 632] on input "00:00" at bounding box center [1202, 632] width 125 height 33
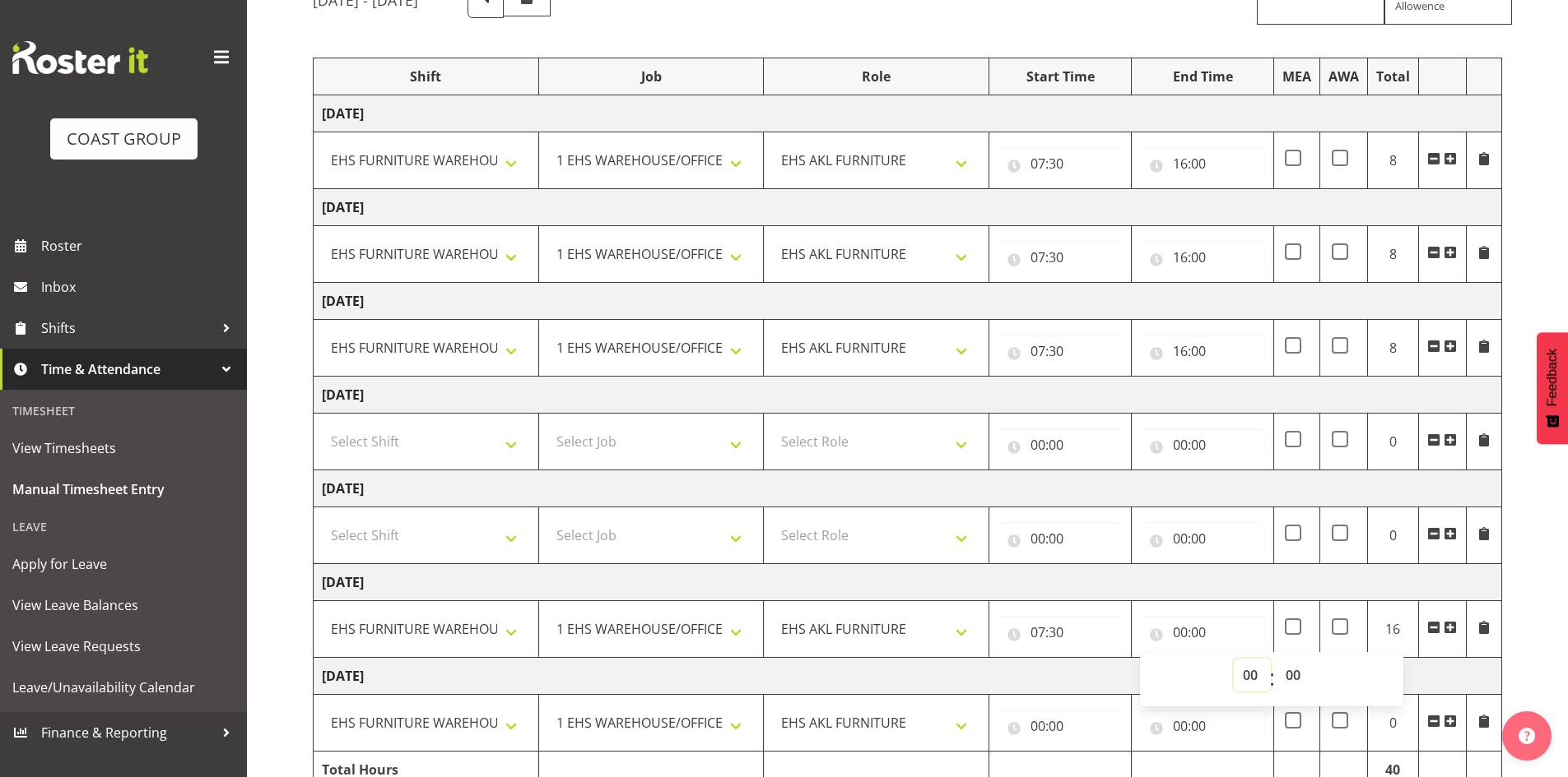
click at [1242, 677] on select "00 01 02 03 04 05 06 07 08 09 10 11 12 13 14 15 16 17 18 19 20 21 22 23" at bounding box center [1252, 675] width 37 height 33
select select "16"
click at [1234, 659] on select "00 01 02 03 04 05 06 07 08 09 10 11 12 13 14 15 16 17 18 19 20 21 22 23" at bounding box center [1252, 675] width 37 height 33
type input "16:00"
click at [1056, 669] on td "[DATE]" at bounding box center [908, 677] width 1189 height 37
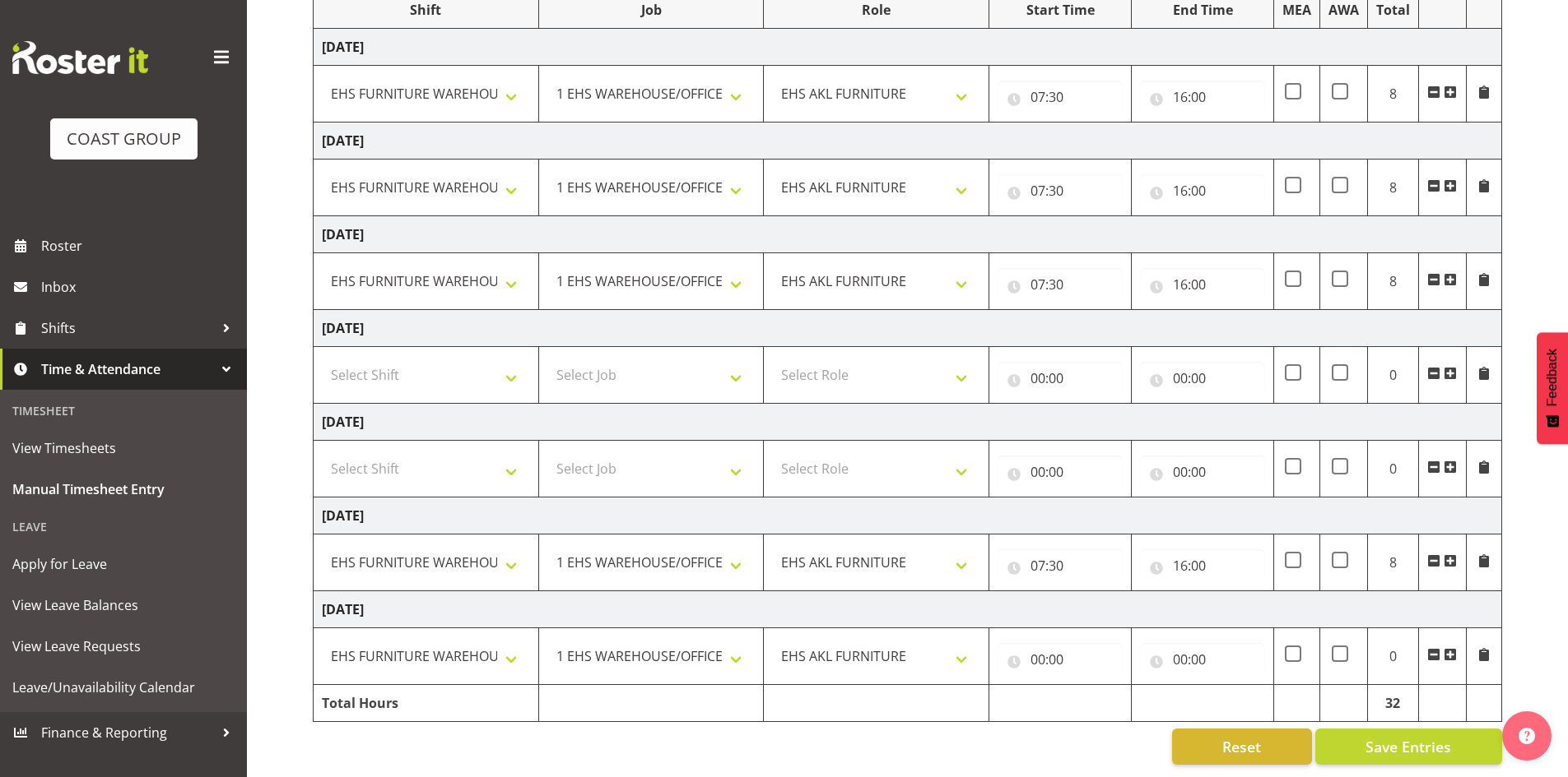
scroll to position [244, 0]
click at [1040, 643] on input "00:00" at bounding box center [1059, 659] width 125 height 33
click at [1111, 695] on select "00 01 02 03 04 05 06 07 08 09 10 11 12 13 14 15 16 17 18 19 20 21 22 23" at bounding box center [1110, 702] width 37 height 33
select select "7"
click at [1091, 686] on select "00 01 02 03 04 05 06 07 08 09 10 11 12 13 14 15 16 17 18 19 20 21 22 23" at bounding box center [1110, 702] width 37 height 33
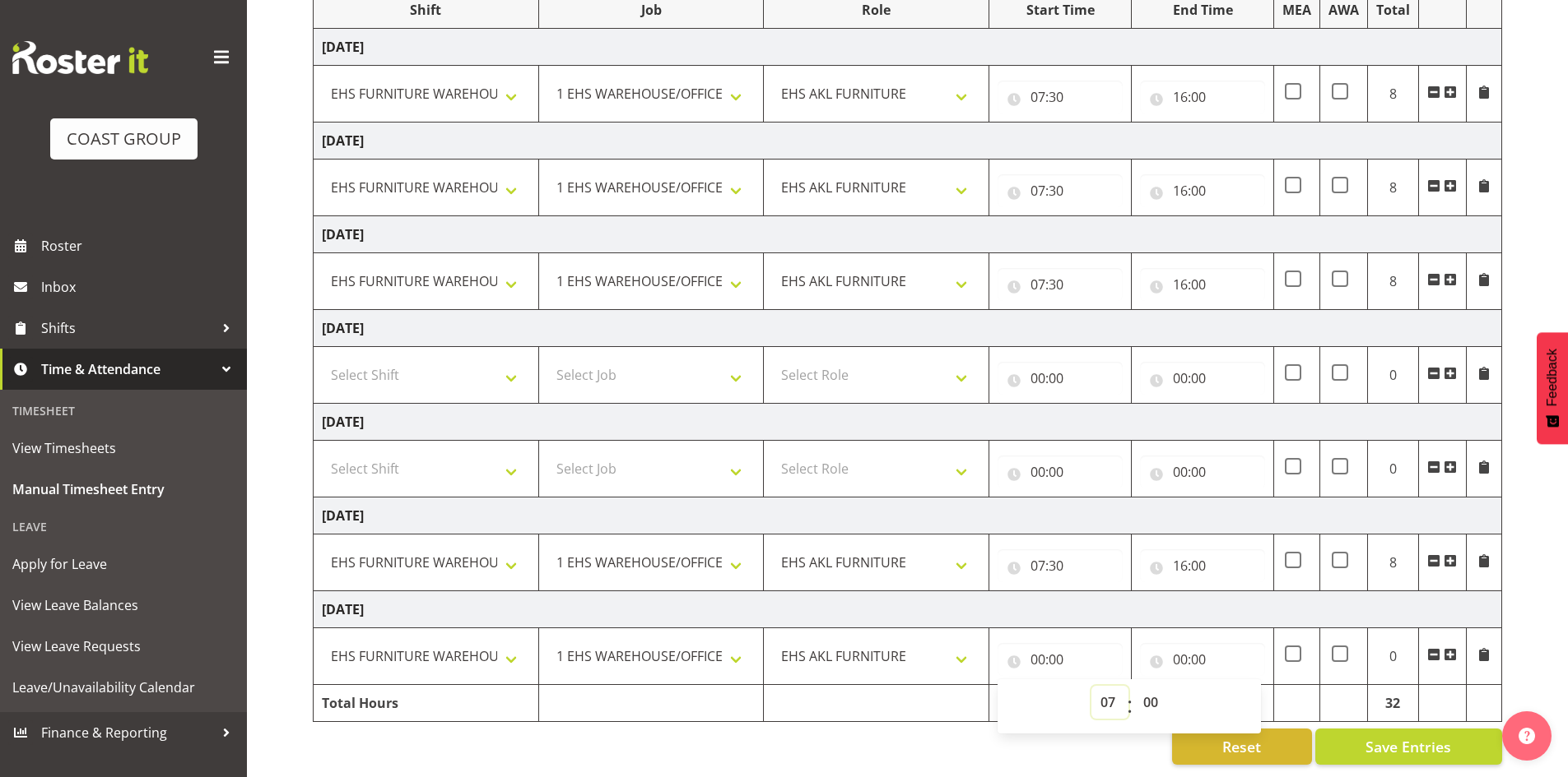
type input "07:00"
click at [1158, 687] on select "00 01 02 03 04 05 06 07 08 09 10 11 12 13 14 15 16 17 18 19 20 21 22 23 24 25 2…" at bounding box center [1152, 702] width 37 height 33
select select "30"
click at [1134, 686] on select "00 01 02 03 04 05 06 07 08 09 10 11 12 13 14 15 16 17 18 19 20 21 22 23 24 25 2…" at bounding box center [1152, 702] width 37 height 33
type input "07:30"
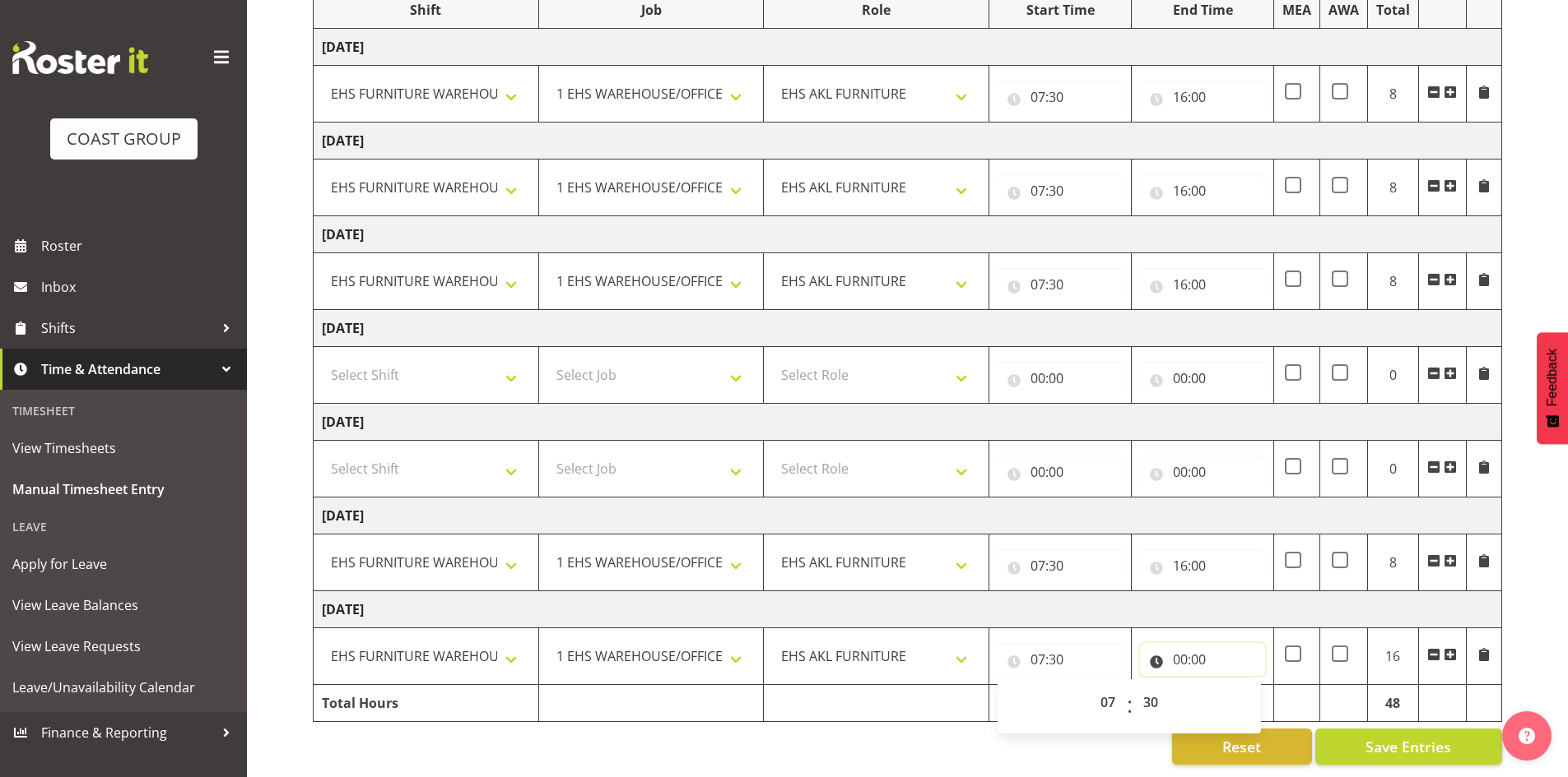
click at [1180, 643] on input "00:00" at bounding box center [1202, 659] width 125 height 33
click at [1247, 686] on select "00 01 02 03 04 05 06 07 08 09 10 11 12 13 14 15 16 17 18 19 20 21 22 23" at bounding box center [1252, 702] width 37 height 33
select select "16"
click at [1234, 686] on select "00 01 02 03 04 05 06 07 08 09 10 11 12 13 14 15 16 17 18 19 20 21 22 23" at bounding box center [1252, 702] width 37 height 33
type input "16:00"
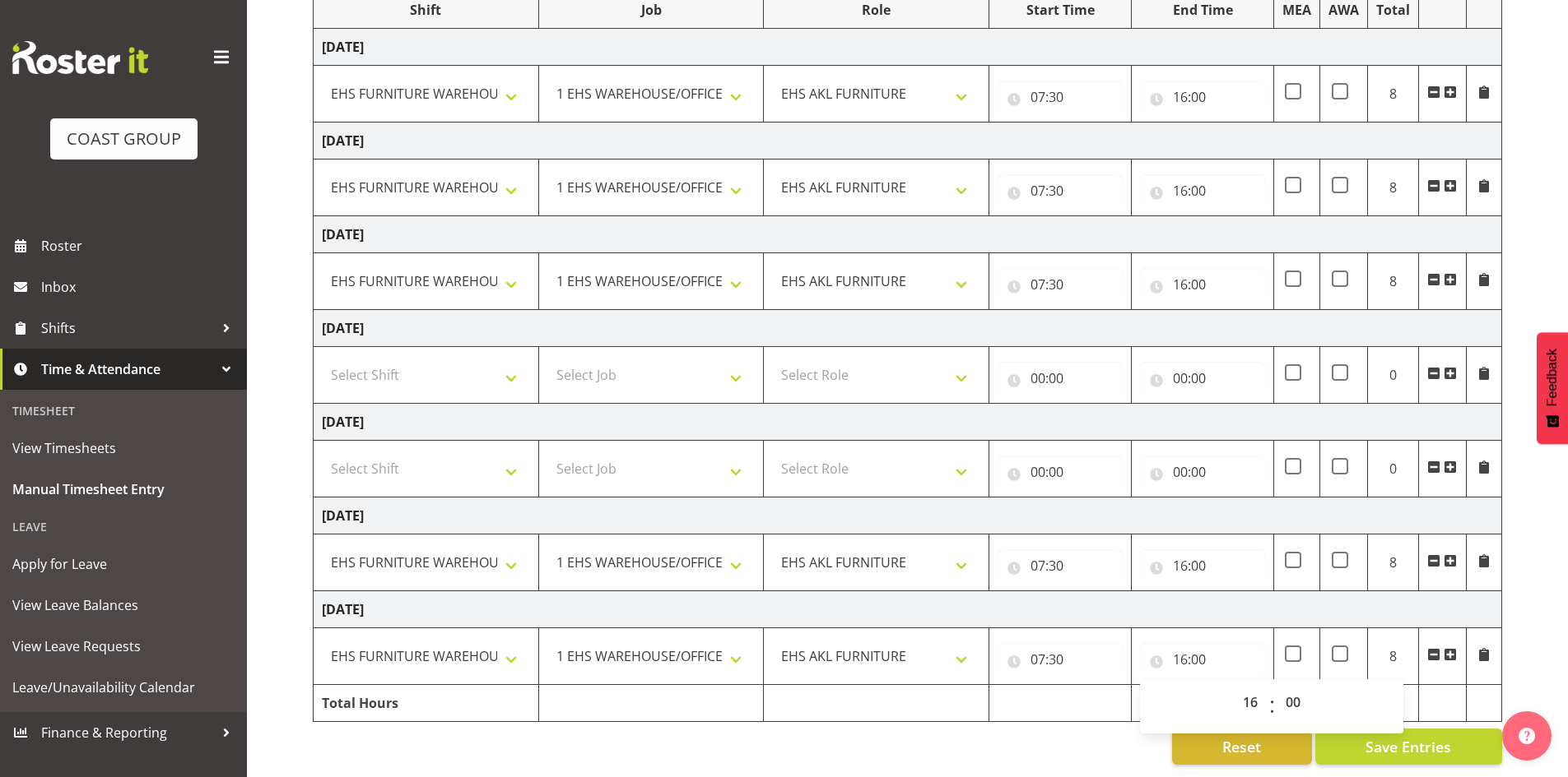
click at [1230, 604] on td "[DATE]" at bounding box center [908, 610] width 1189 height 37
click at [1444, 736] on span "Save Entries" at bounding box center [1408, 747] width 86 height 21
